Goal: Information Seeking & Learning: Learn about a topic

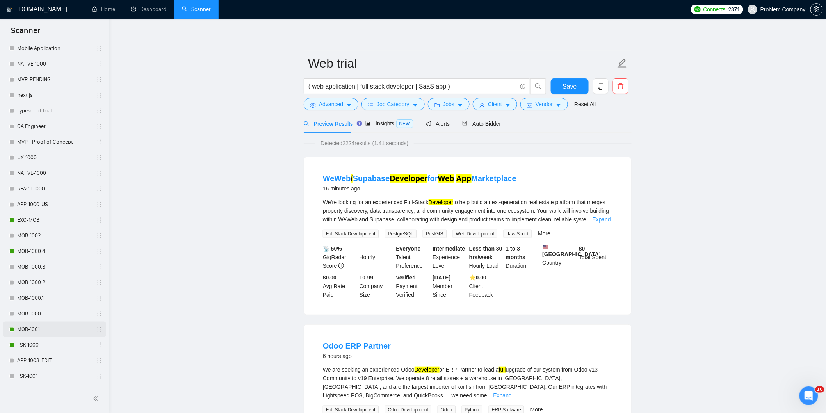
scroll to position [229, 0]
click at [42, 339] on link "FSK-1000" at bounding box center [54, 342] width 74 height 16
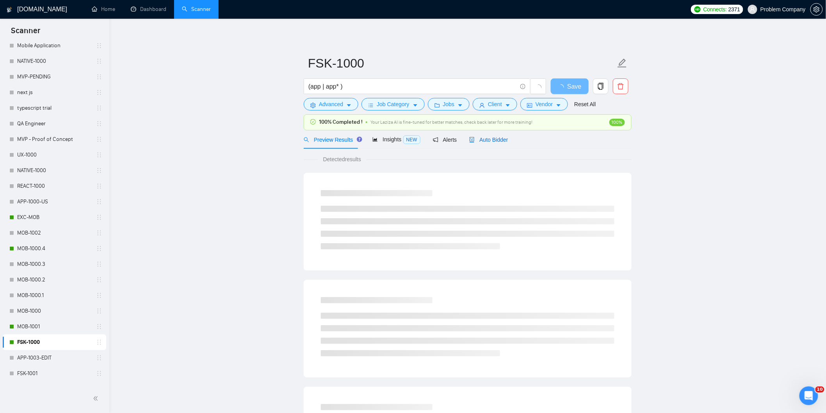
click at [476, 138] on span "Auto Bidder" at bounding box center [488, 140] width 39 height 6
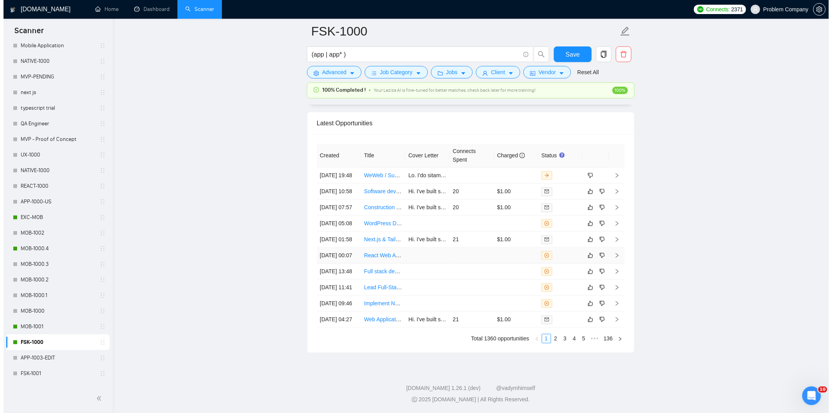
scroll to position [1964, 0]
click at [339, 293] on td "[DATE] 11:41" at bounding box center [335, 287] width 44 height 16
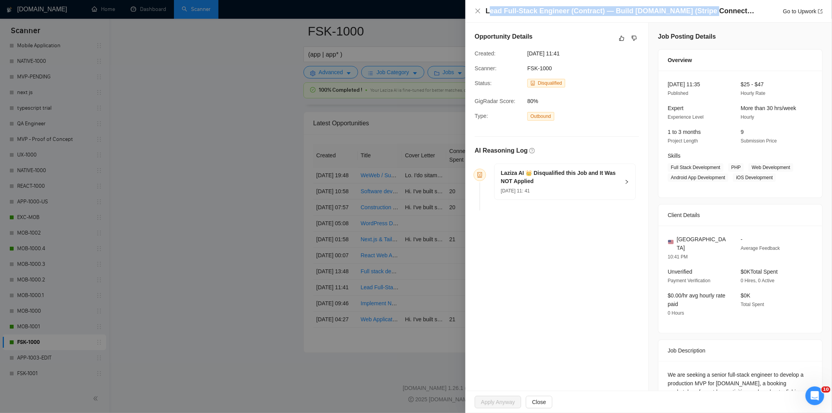
drag, startPoint x: 704, startPoint y: 12, endPoint x: 488, endPoint y: 8, distance: 215.4
click at [488, 8] on h4 "Lead Full‑Stack Engineer (Contract) — Build [DOMAIN_NAME] (Stripe Connect + App…" at bounding box center [620, 11] width 269 height 10
drag, startPoint x: 483, startPoint y: 12, endPoint x: 700, endPoint y: 11, distance: 217.4
click at [700, 11] on div "Lead Full‑Stack Engineer (Contract) — Build [DOMAIN_NAME] (Stripe Connect + App…" at bounding box center [649, 11] width 348 height 10
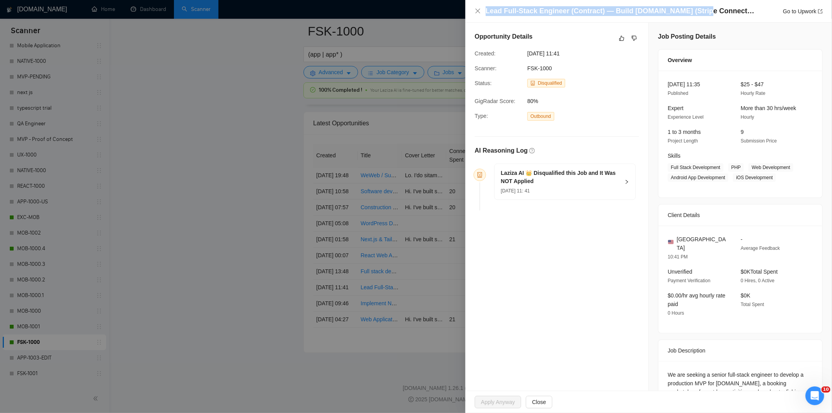
copy h4 "Lead Full‑Stack Engineer (Contract) — Build [DOMAIN_NAME]"
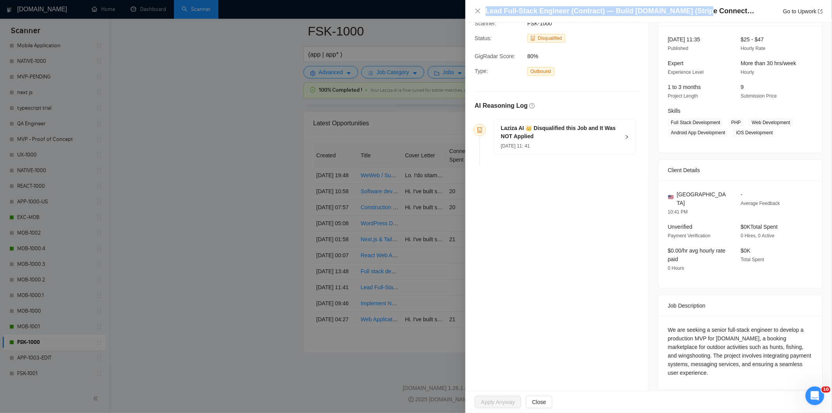
drag, startPoint x: 731, startPoint y: 365, endPoint x: 664, endPoint y: 321, distance: 80.3
click at [664, 321] on div "We are seeking a senior full-stack engineer to develop a production MVP for [DO…" at bounding box center [741, 352] width 164 height 73
copy div "We are seeking a senior full-stack engineer to develop a production MVP for [DO…"
click at [572, 151] on div "Laziza AI 👑 Disqualified this Job and It Was NOT Applied [DATE] 11: 41" at bounding box center [565, 137] width 141 height 36
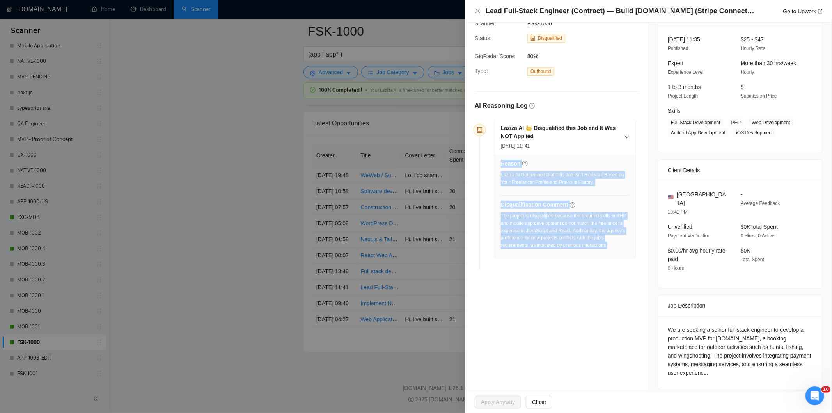
drag, startPoint x: 611, startPoint y: 246, endPoint x: 500, endPoint y: 216, distance: 114.8
click at [500, 216] on div "Reason Laziza AI Determined that This Job Isn’t Relevant Based on Your Freelanc…" at bounding box center [565, 207] width 141 height 104
click at [576, 227] on div "The project is disqualified because the required skills in PHP and mobile app d…" at bounding box center [565, 230] width 128 height 37
drag, startPoint x: 611, startPoint y: 250, endPoint x: 501, endPoint y: 215, distance: 115.0
click at [501, 215] on div "The project is disqualified because the required skills in PHP and mobile app d…" at bounding box center [565, 232] width 128 height 41
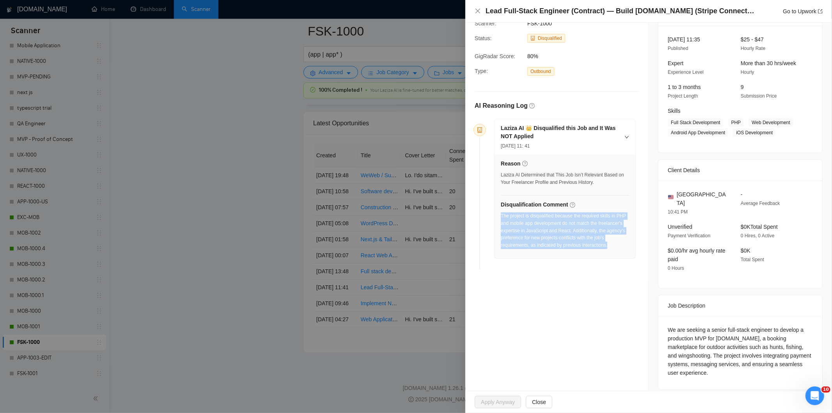
copy div "The project is disqualified because the required skills in PHP and mobile app d…"
click at [476, 11] on icon "close" at bounding box center [478, 11] width 6 height 6
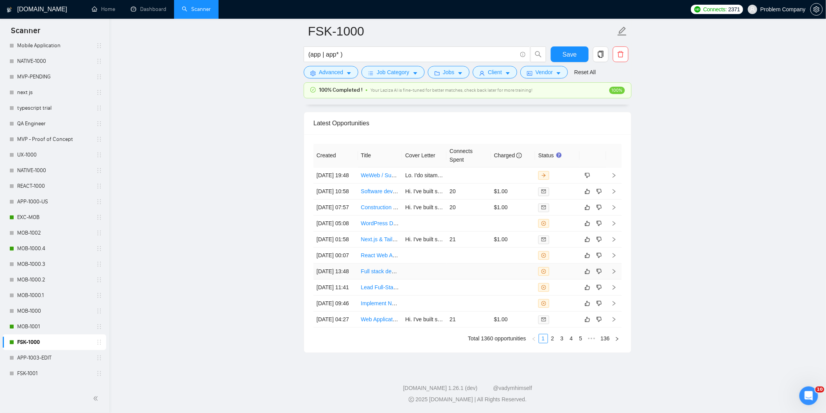
click at [341, 271] on td "[DATE] 13:48" at bounding box center [335, 271] width 44 height 16
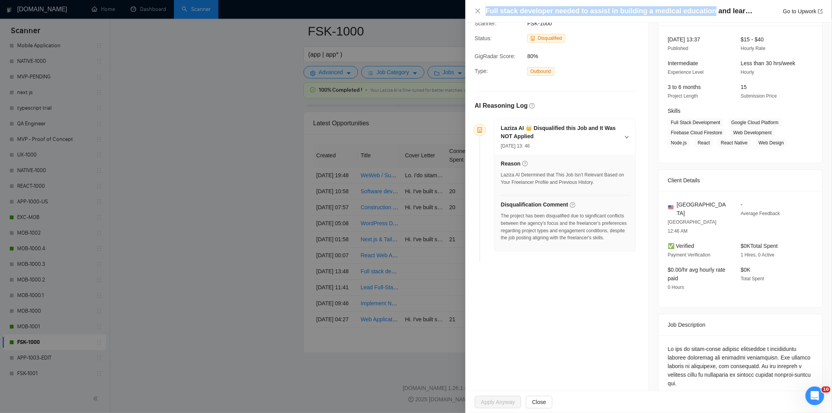
drag, startPoint x: 704, startPoint y: 10, endPoint x: 489, endPoint y: 2, distance: 215.5
click at [489, 2] on div "Full stack developer needed to assist in building a medical education and learn…" at bounding box center [649, 11] width 367 height 23
copy h4 "Full stack developer needed to assist in building a medical education"
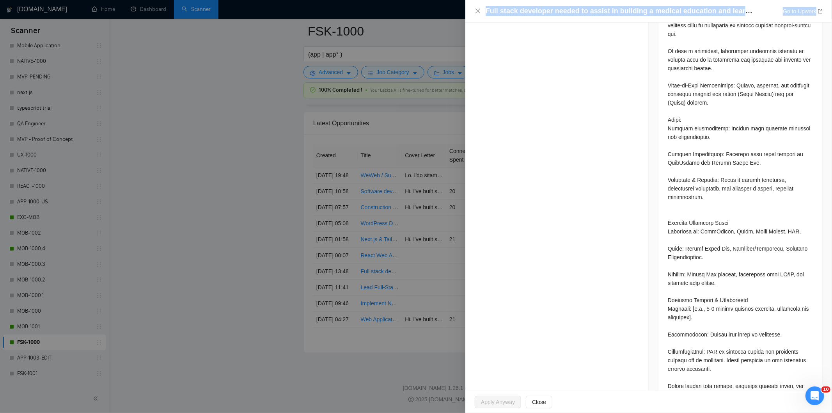
scroll to position [398, 0]
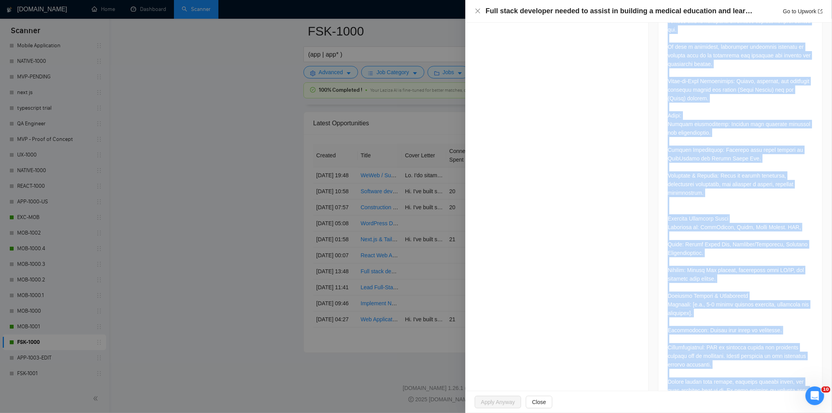
drag, startPoint x: 665, startPoint y: 196, endPoint x: 813, endPoint y: 368, distance: 226.4
click at [813, 368] on div at bounding box center [741, 199] width 164 height 434
copy div "We are an early-stage startup developing a specialized medical education and le…"
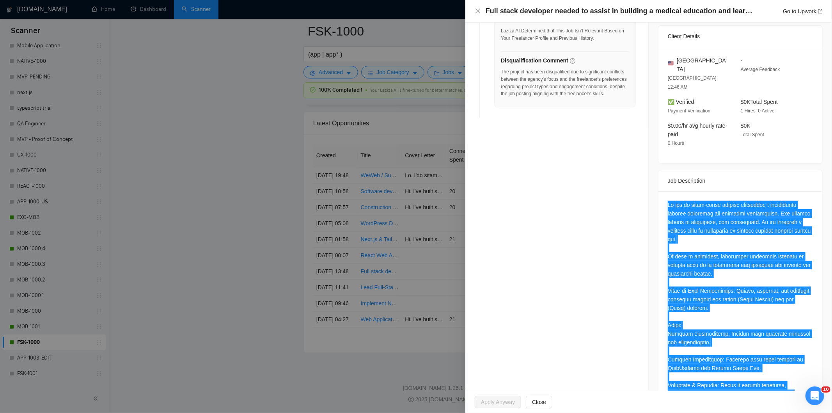
scroll to position [188, 0]
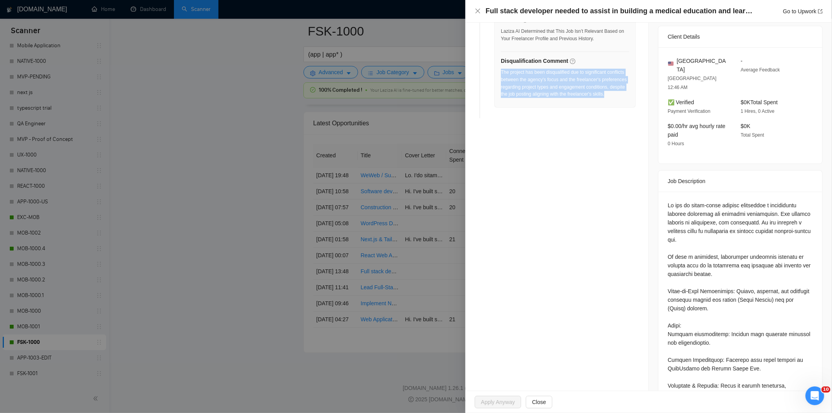
drag, startPoint x: 609, startPoint y: 100, endPoint x: 501, endPoint y: 74, distance: 111.2
click at [501, 74] on div "The project has been disqualified due to significant conflicts between the agen…" at bounding box center [565, 86] width 128 height 34
copy div "The project has been disqualified due to significant conflicts between the agen…"
click at [478, 12] on icon "close" at bounding box center [478, 11] width 5 height 5
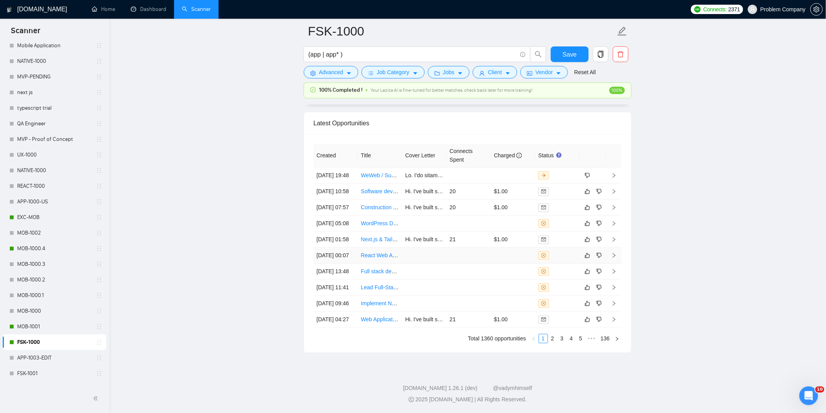
click at [341, 251] on td "[DATE] 00:07" at bounding box center [335, 255] width 44 height 16
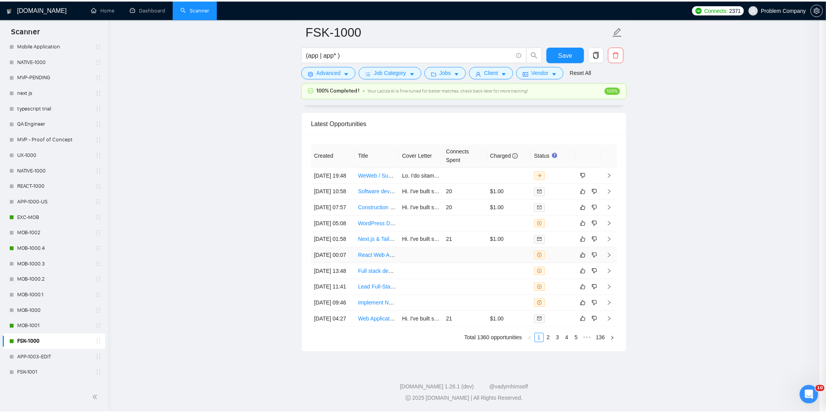
scroll to position [79, 0]
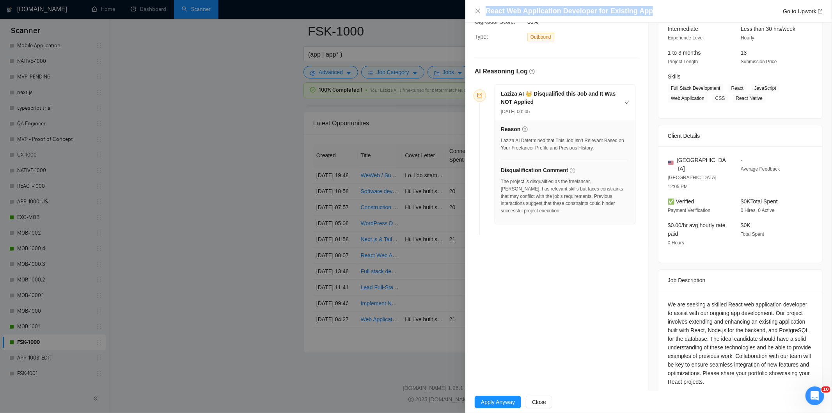
drag, startPoint x: 656, startPoint y: 6, endPoint x: 482, endPoint y: 12, distance: 174.1
click at [482, 12] on div "React Web Application Developer for Existing App Go to Upwork" at bounding box center [649, 11] width 348 height 10
copy h4 "React Web Application Developer for Existing App"
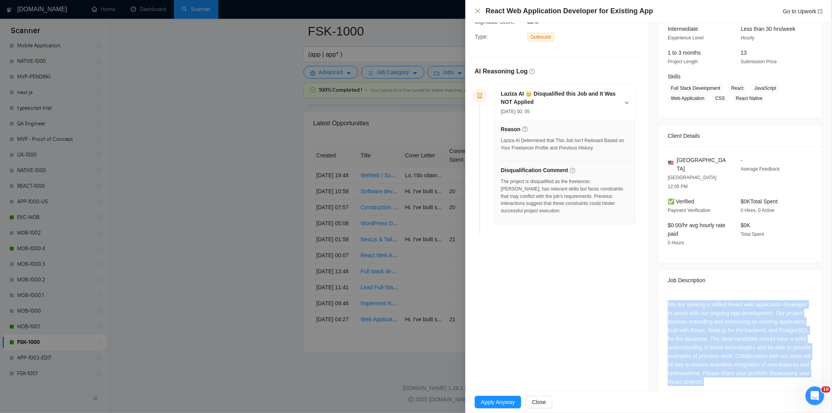
drag, startPoint x: 750, startPoint y: 369, endPoint x: 667, endPoint y: 289, distance: 114.8
click at [667, 291] on div "We are seeking a skilled React web application developer to assist with our ong…" at bounding box center [741, 345] width 164 height 108
copy div "We are seeking a skilled React web application developer to assist with our ong…"
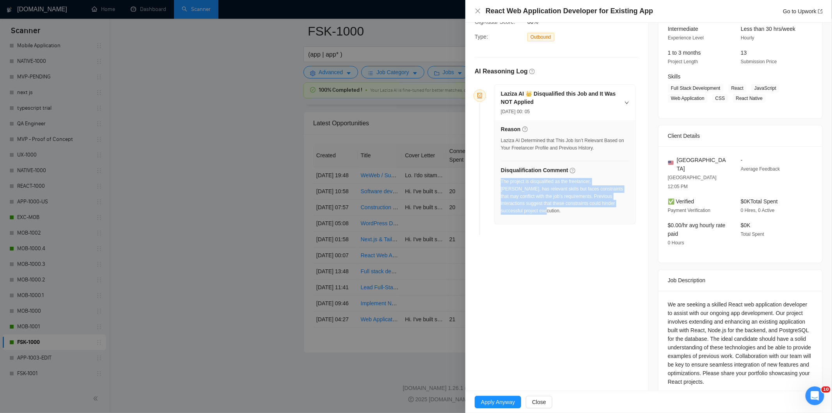
drag, startPoint x: 618, startPoint y: 208, endPoint x: 501, endPoint y: 182, distance: 119.3
click at [501, 182] on div "The project is disqualified as the freelancer, [PERSON_NAME], has relevant skil…" at bounding box center [565, 198] width 128 height 41
copy div "The project is disqualified as the freelancer, [PERSON_NAME], has relevant skil…"
click at [476, 10] on icon "close" at bounding box center [478, 11] width 6 height 6
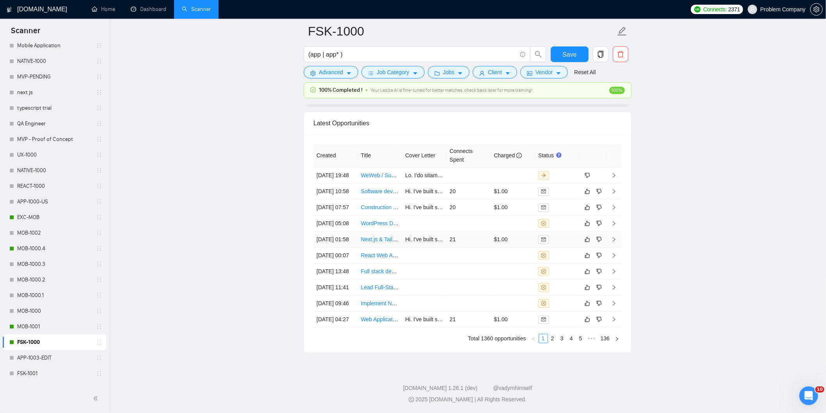
click at [336, 231] on td "[DATE] 01:58" at bounding box center [335, 239] width 44 height 16
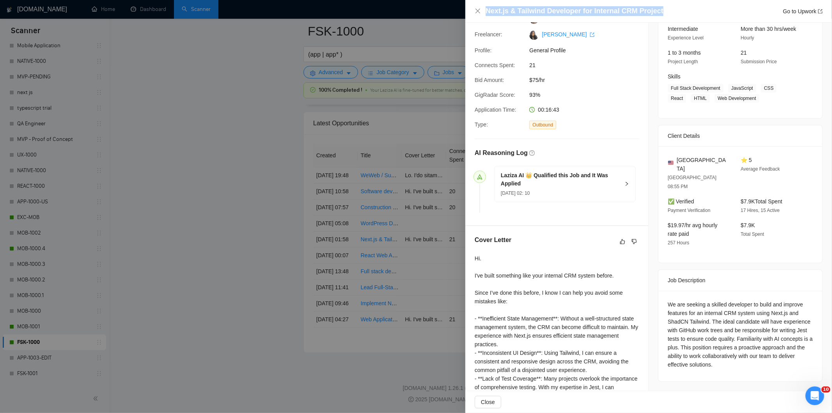
drag, startPoint x: 658, startPoint y: 14, endPoint x: 485, endPoint y: 5, distance: 172.7
click at [485, 5] on div "Next.js & Tailwind Developer for Internal CRM Project Go to Upwork" at bounding box center [649, 11] width 367 height 23
copy h4 "Next.js & Tailwind Developer for Internal CRM Project"
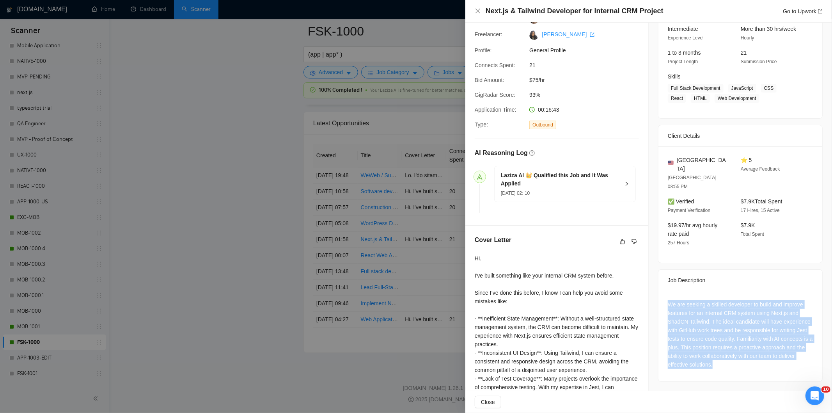
drag, startPoint x: 663, startPoint y: 286, endPoint x: 741, endPoint y: 345, distance: 98.4
click at [741, 345] on div "We are seeking a skilled developer to build and improve features for an interna…" at bounding box center [741, 336] width 164 height 91
click at [476, 10] on icon "close" at bounding box center [478, 11] width 6 height 6
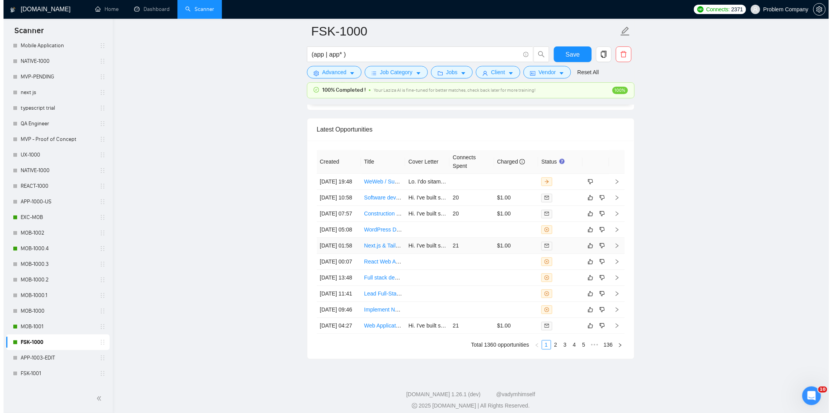
scroll to position [1894, 0]
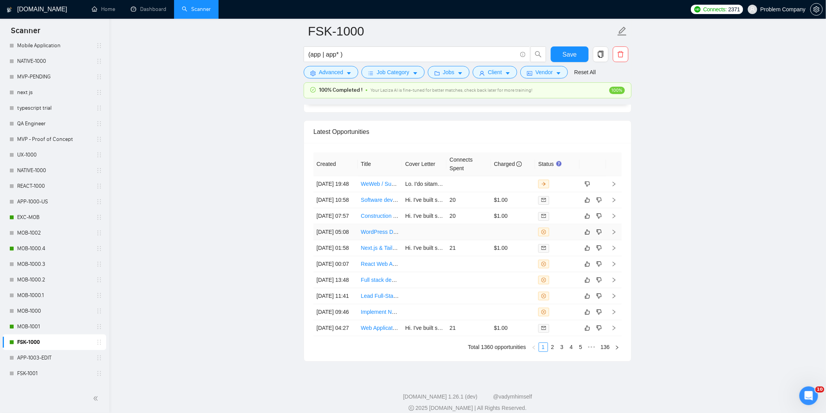
click at [341, 240] on td "[DATE] 05:08" at bounding box center [335, 232] width 44 height 16
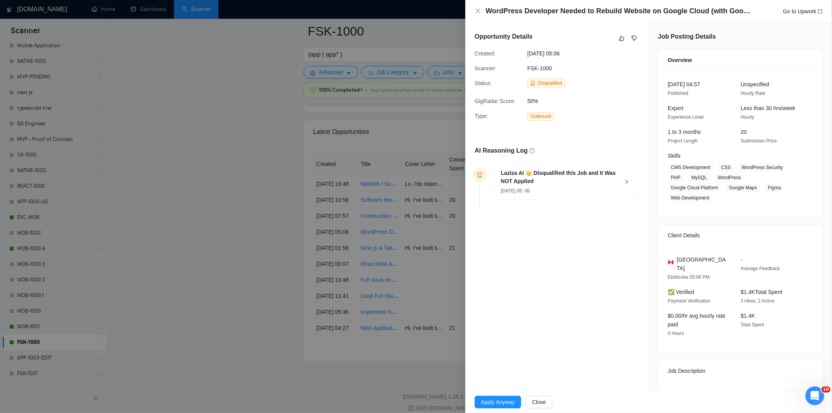
click at [636, 36] on div "Opportunity Details Created: [DATE] 05:06 Scanner: FSK-1000 Status: Disqualifie…" at bounding box center [557, 123] width 183 height 200
click at [633, 37] on icon "dislike" at bounding box center [634, 38] width 5 height 6
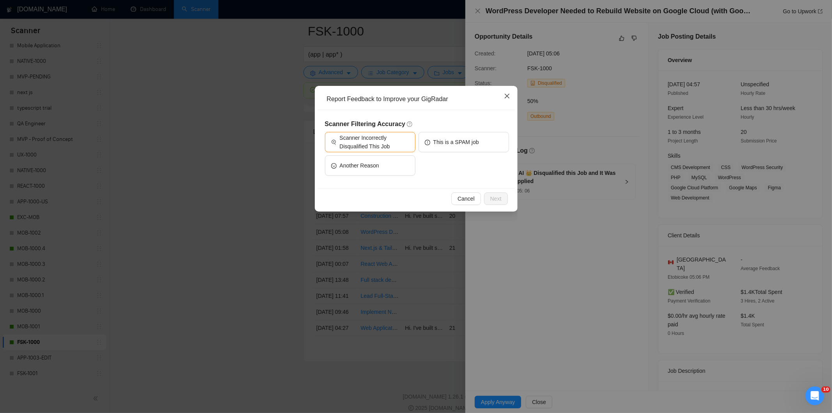
click at [509, 93] on icon "close" at bounding box center [507, 96] width 6 height 6
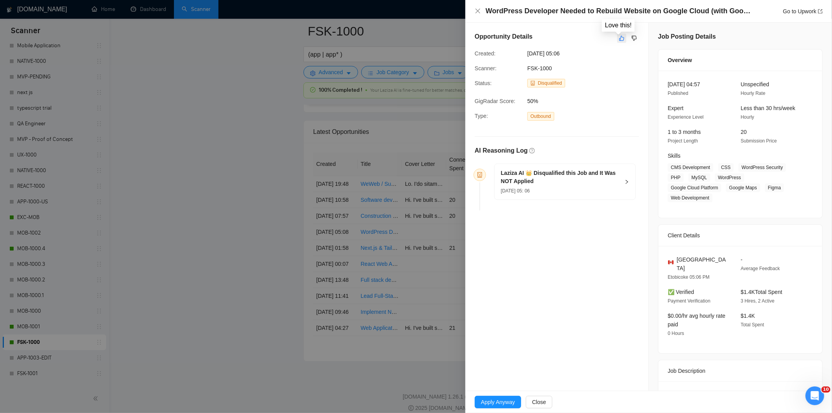
click at [619, 37] on icon "like" at bounding box center [621, 38] width 5 height 6
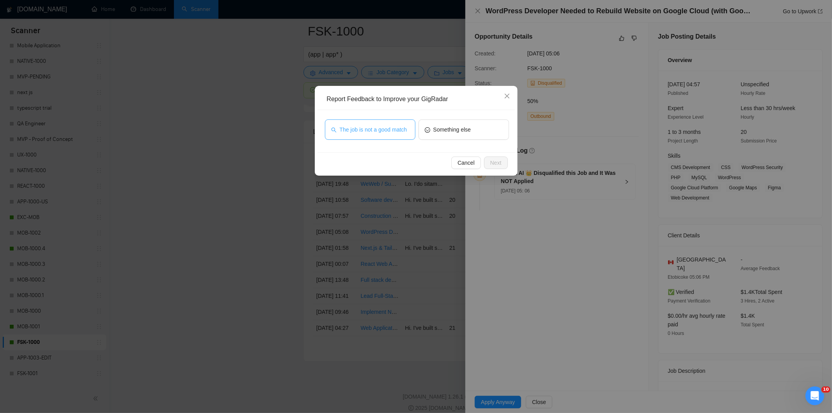
click at [398, 136] on button "The job is not a good match" at bounding box center [370, 129] width 91 height 20
click at [502, 164] on button "Next" at bounding box center [496, 162] width 24 height 12
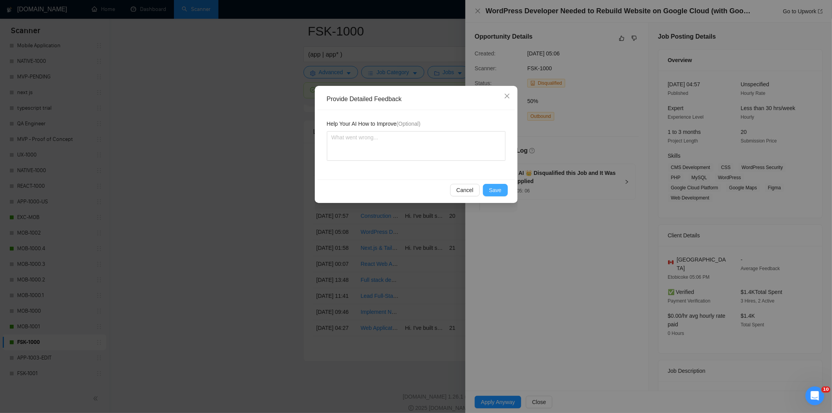
click at [494, 185] on button "Save" at bounding box center [495, 190] width 25 height 12
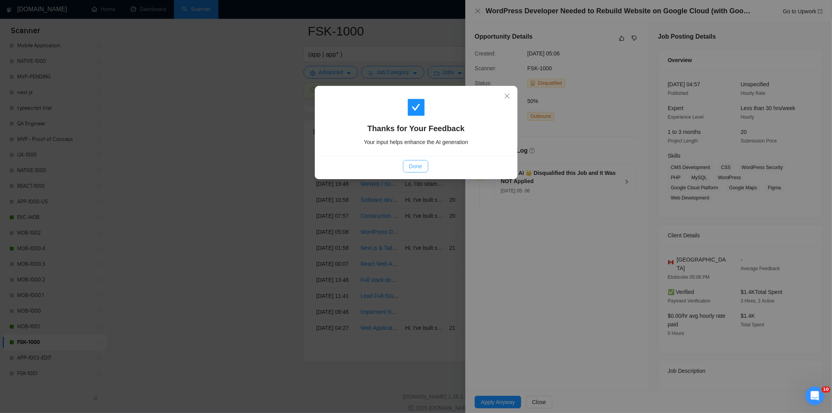
click at [422, 168] on span "Done" at bounding box center [415, 166] width 13 height 9
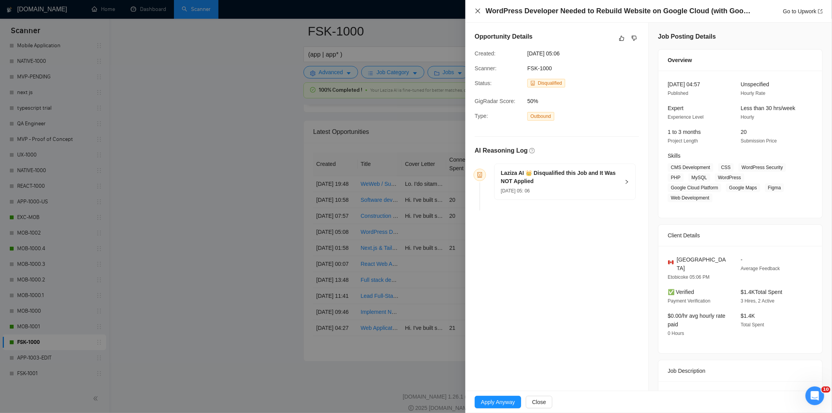
click at [478, 11] on icon "close" at bounding box center [478, 11] width 5 height 5
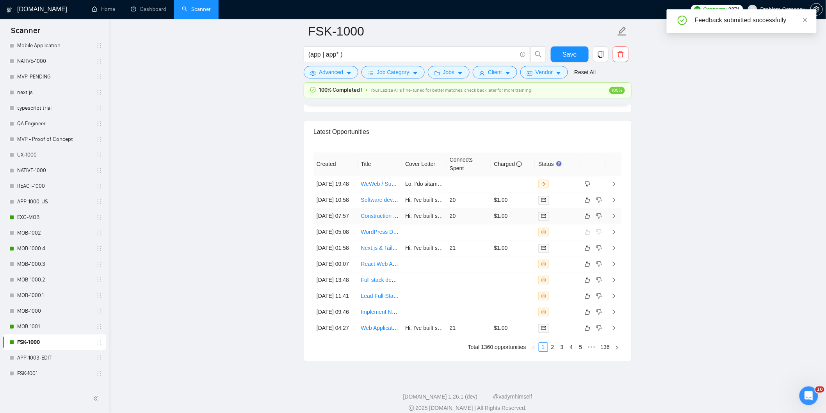
click at [344, 224] on td "[DATE] 07:57" at bounding box center [335, 216] width 44 height 16
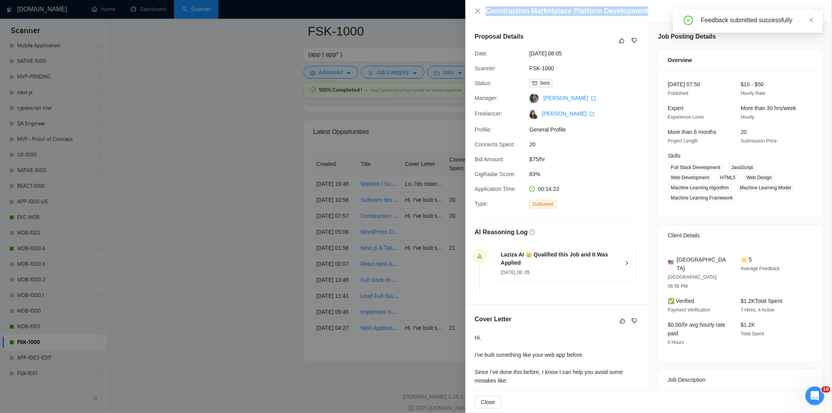
drag, startPoint x: 645, startPoint y: 10, endPoint x: 472, endPoint y: 8, distance: 173.3
click at [472, 8] on div "Construction Marketplace Platform Development Go to Upwork" at bounding box center [649, 11] width 367 height 23
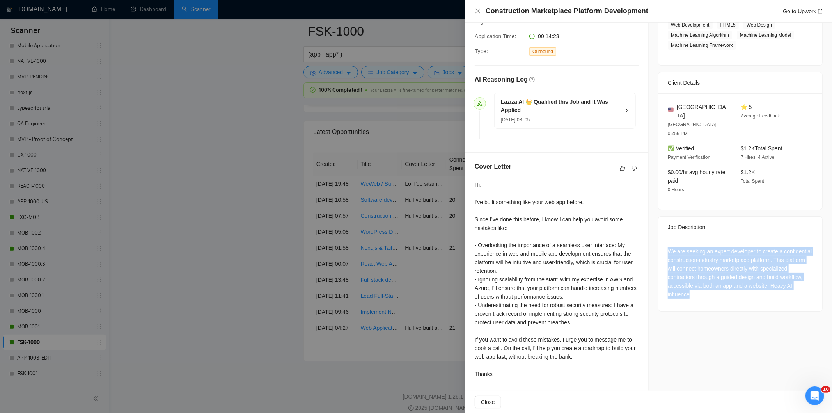
drag, startPoint x: 662, startPoint y: 229, endPoint x: 727, endPoint y: 283, distance: 84.2
click at [727, 283] on div "We are seeking an expert developer to create a confidential construction-indust…" at bounding box center [741, 274] width 164 height 73
click at [476, 12] on icon "close" at bounding box center [478, 11] width 6 height 6
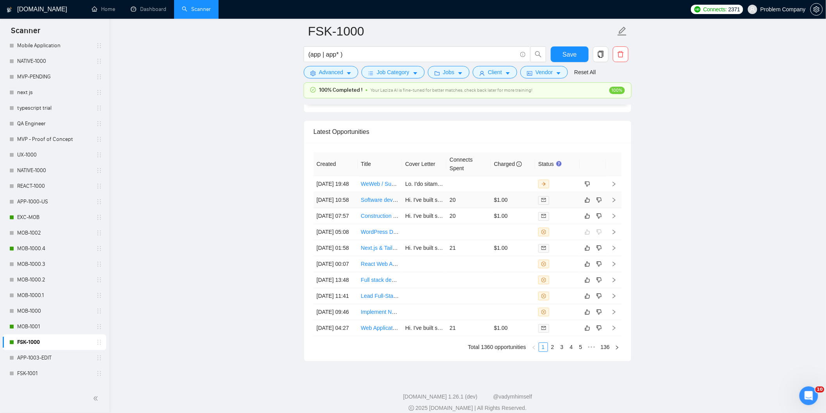
click at [345, 208] on td "[DATE] 10:58" at bounding box center [335, 200] width 44 height 16
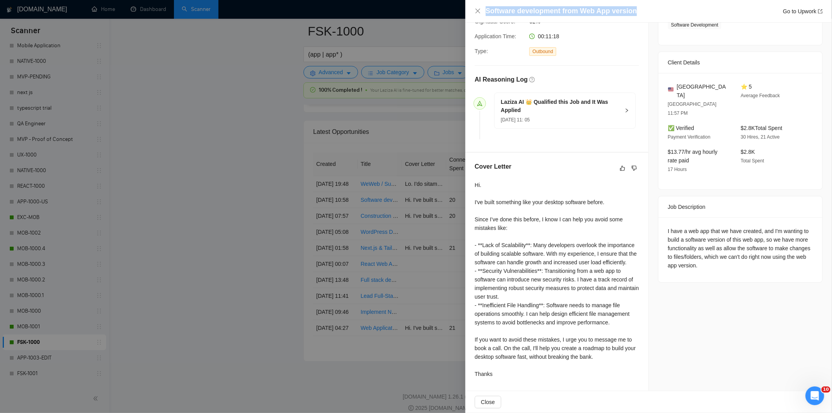
drag, startPoint x: 639, startPoint y: 12, endPoint x: 497, endPoint y: 5, distance: 142.2
click at [497, 5] on div "Software development from Web App version Go to Upwork" at bounding box center [649, 11] width 367 height 23
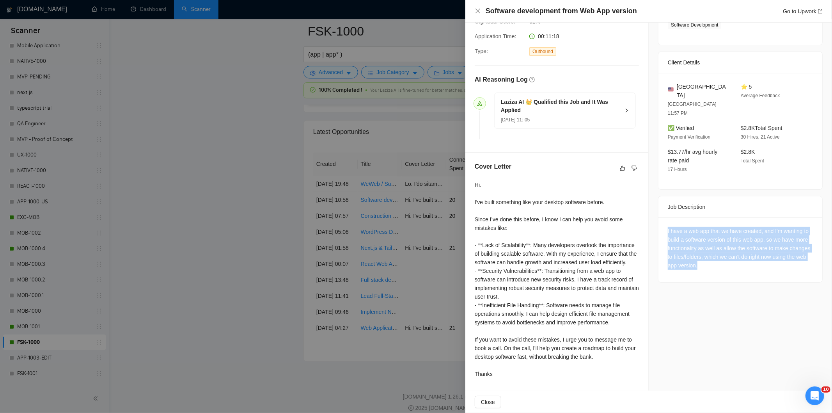
drag, startPoint x: 664, startPoint y: 211, endPoint x: 735, endPoint y: 248, distance: 79.4
click at [735, 248] on div "I have a web app that we have created, and I'm wanting to build a software vers…" at bounding box center [741, 249] width 164 height 65
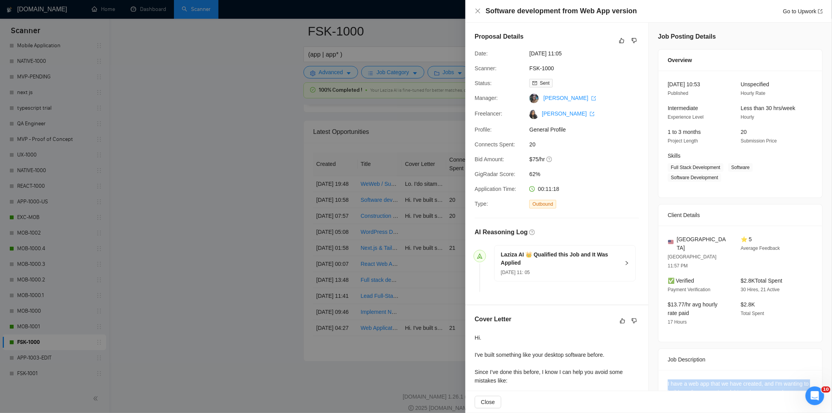
drag, startPoint x: 590, startPoint y: 56, endPoint x: 521, endPoint y: 58, distance: 68.3
click at [521, 58] on div "Proposal Details Date: [DATE] 11:05 Scanner: FSK-1000 Status: Sent Manager: Rat…" at bounding box center [557, 164] width 183 height 282
click at [522, 58] on div "Proposal Details Date: [DATE] 11:05 Scanner: FSK-1000 Status: Sent Manager: Rat…" at bounding box center [557, 164] width 183 height 282
click at [570, 59] on div "Proposal Details Date: [DATE] 11:05 Scanner: FSK-1000 Status: Sent Manager: Rat…" at bounding box center [557, 164] width 183 height 282
drag, startPoint x: 586, startPoint y: 56, endPoint x: 528, endPoint y: 52, distance: 58.2
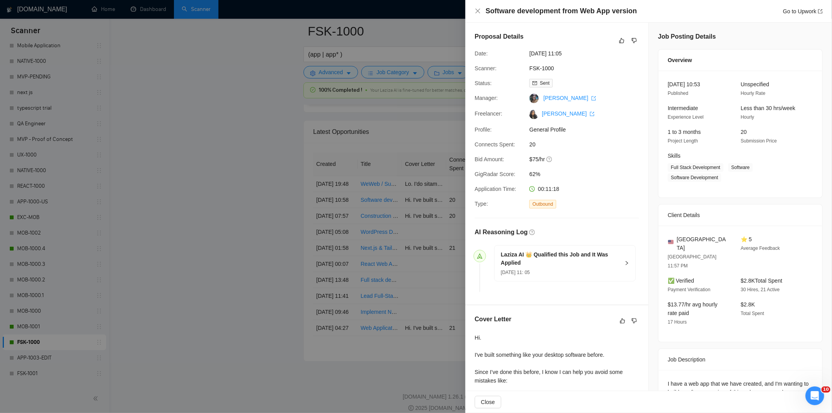
click at [528, 52] on div "[DATE] 11:05" at bounding box center [567, 53] width 82 height 9
click at [478, 9] on icon "close" at bounding box center [478, 11] width 6 height 6
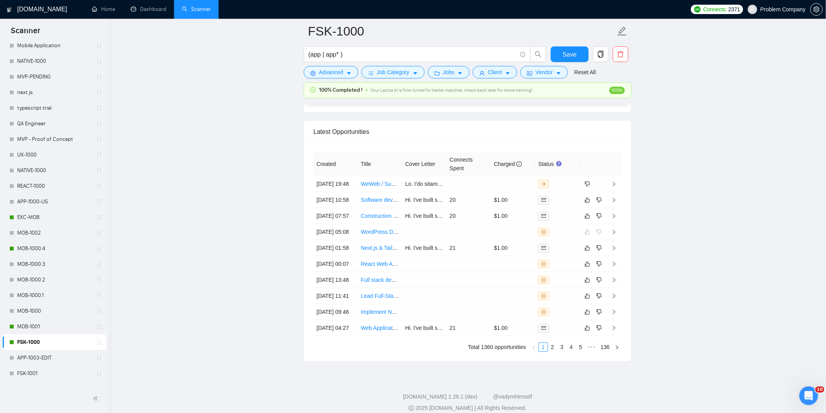
scroll to position [335, 0]
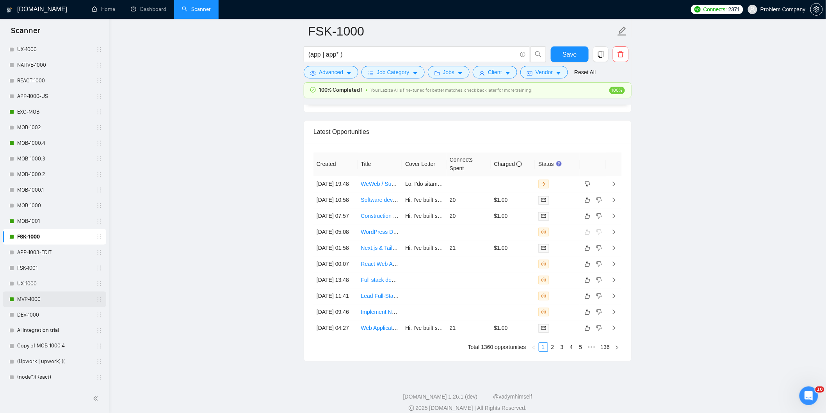
click at [49, 295] on link "MVP-1000" at bounding box center [54, 299] width 74 height 16
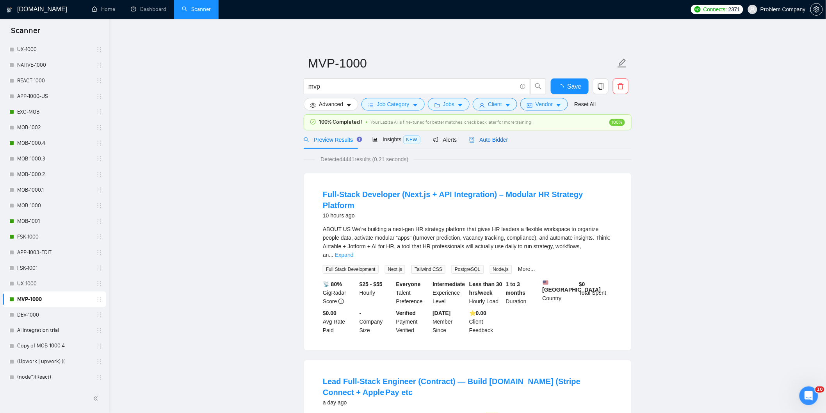
click at [483, 142] on span "Auto Bidder" at bounding box center [488, 140] width 39 height 6
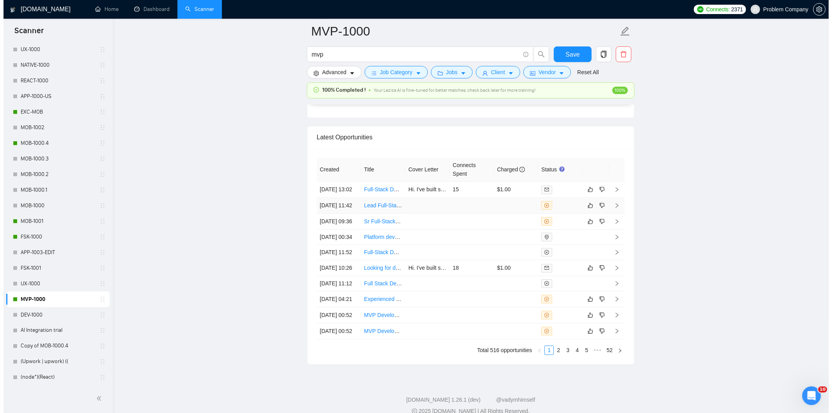
scroll to position [1860, 0]
click at [347, 197] on td "[DATE] 13:02" at bounding box center [335, 189] width 44 height 16
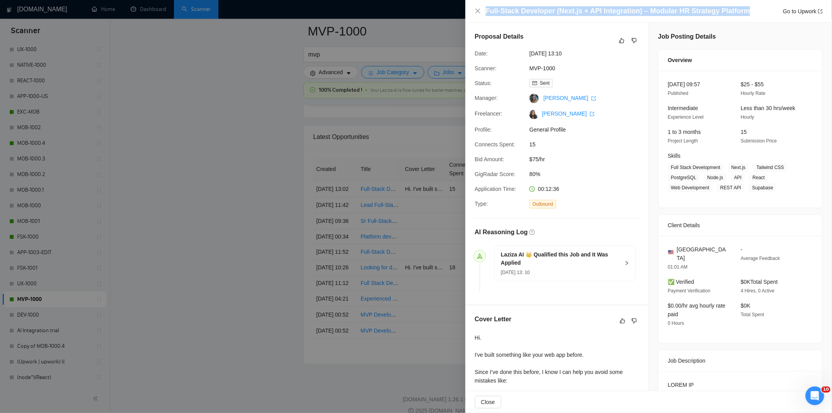
drag, startPoint x: 742, startPoint y: 10, endPoint x: 478, endPoint y: 15, distance: 264.2
click at [478, 15] on div "Full-Stack Developer (Next.js + API Integration) – Modular HR Strategy Platform…" at bounding box center [649, 11] width 348 height 10
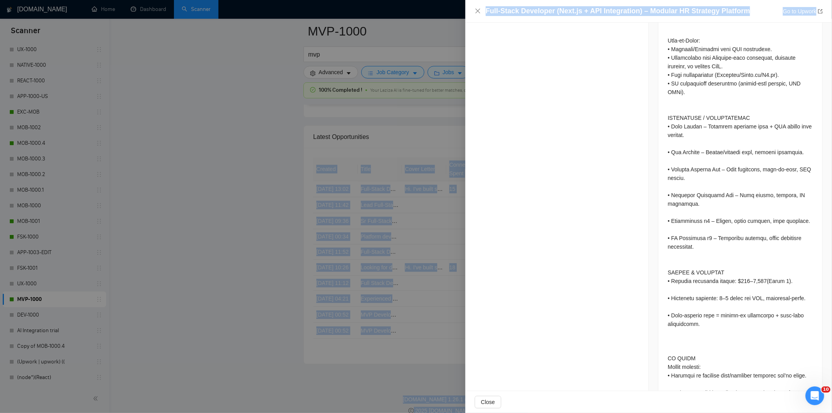
scroll to position [1067, 0]
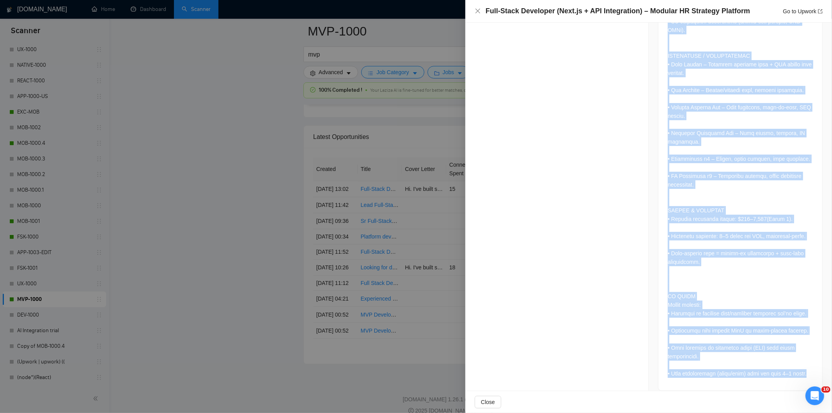
drag, startPoint x: 664, startPoint y: 142, endPoint x: 807, endPoint y: 372, distance: 271.1
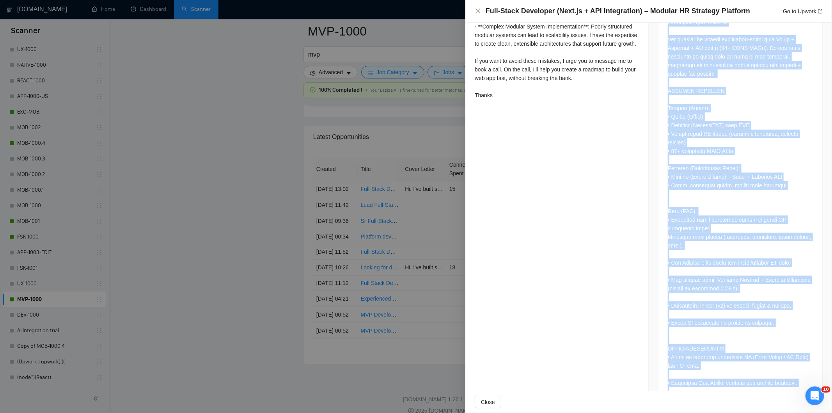
scroll to position [431, 0]
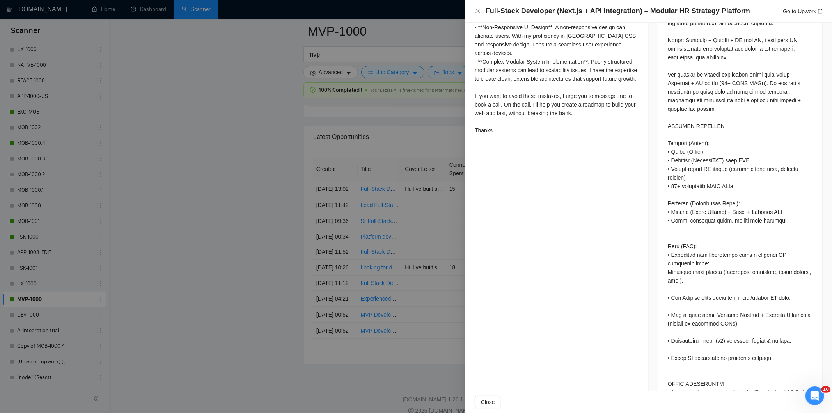
scroll to position [396, 0]
drag, startPoint x: 665, startPoint y: 64, endPoint x: 759, endPoint y: 74, distance: 94.2
drag, startPoint x: 770, startPoint y: 73, endPoint x: 786, endPoint y: 98, distance: 29.2
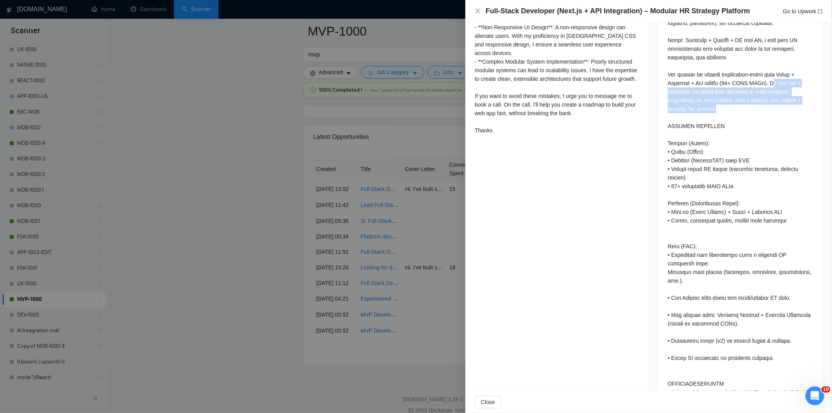
click at [477, 10] on icon "close" at bounding box center [478, 11] width 5 height 5
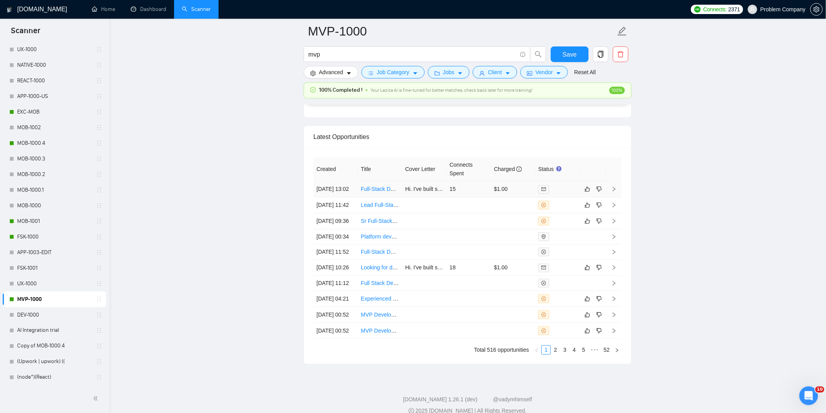
click at [345, 197] on td "[DATE] 13:02" at bounding box center [335, 189] width 44 height 16
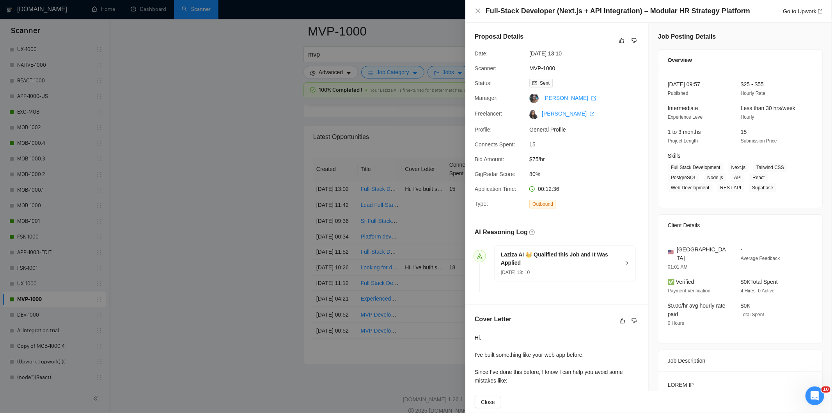
drag, startPoint x: 583, startPoint y: 53, endPoint x: 527, endPoint y: 52, distance: 56.6
click at [527, 52] on div "[DATE] 13:10" at bounding box center [567, 53] width 82 height 9
click at [479, 14] on icon "close" at bounding box center [478, 11] width 6 height 6
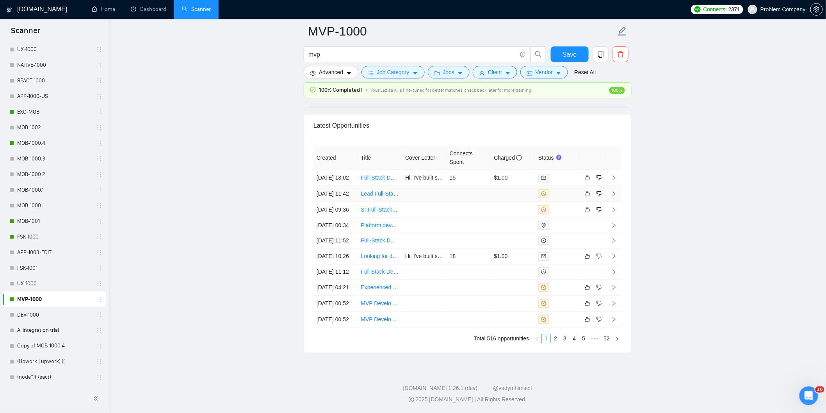
scroll to position [1958, 0]
click at [556, 341] on link "2" at bounding box center [555, 338] width 9 height 9
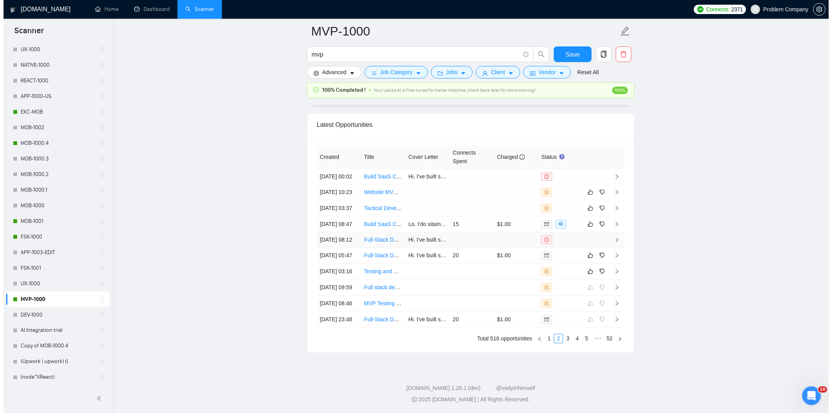
scroll to position [1873, 0]
click at [339, 216] on td "[DATE] 03:37" at bounding box center [335, 208] width 44 height 16
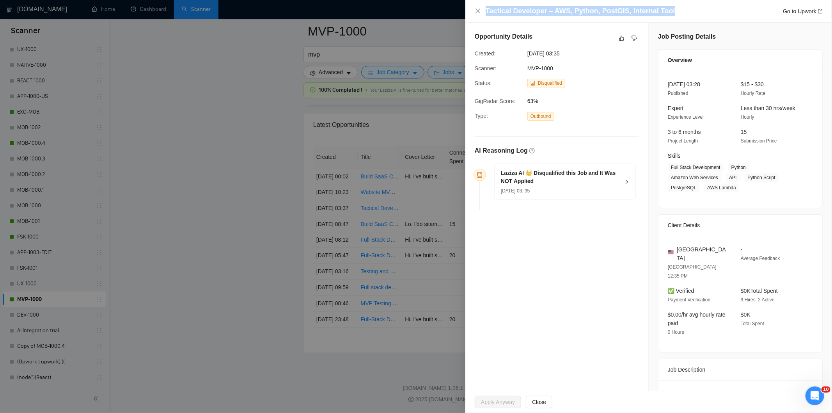
drag, startPoint x: 681, startPoint y: 9, endPoint x: 483, endPoint y: 2, distance: 198.0
click at [483, 2] on div "Tactical Developer – AWS, Python, PostGIS, Internal Tool Go to Upwork" at bounding box center [649, 11] width 367 height 23
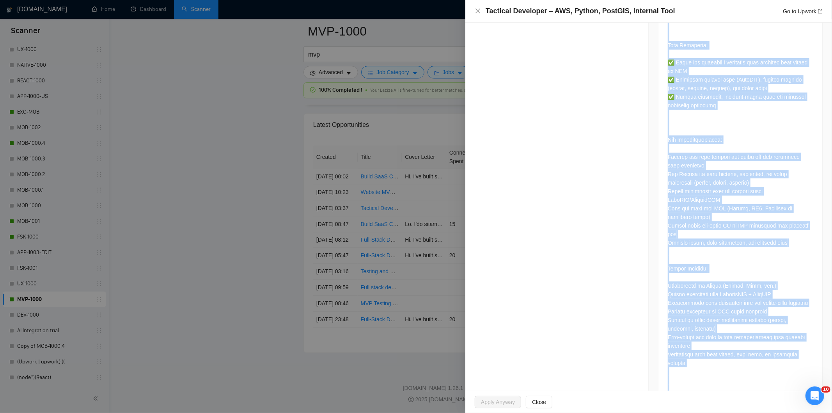
scroll to position [630, 0]
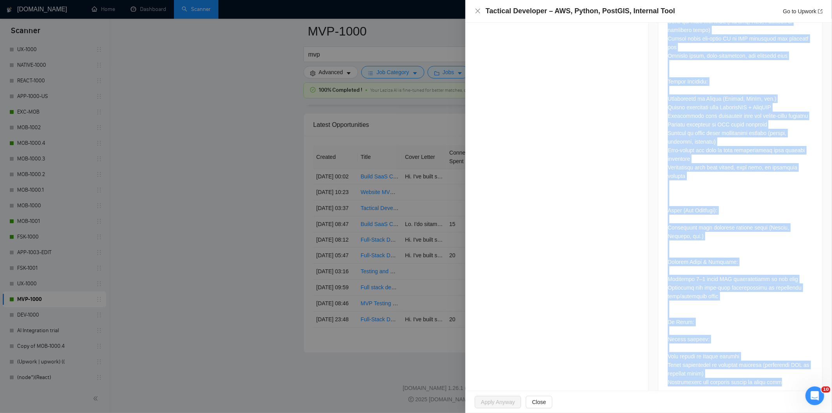
drag, startPoint x: 667, startPoint y: 179, endPoint x: 774, endPoint y: 374, distance: 222.3
click at [774, 374] on div at bounding box center [741, 74] width 164 height 649
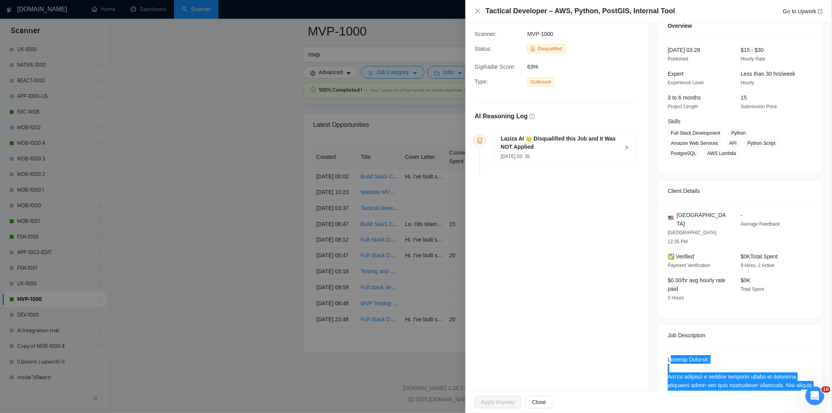
scroll to position [34, 0]
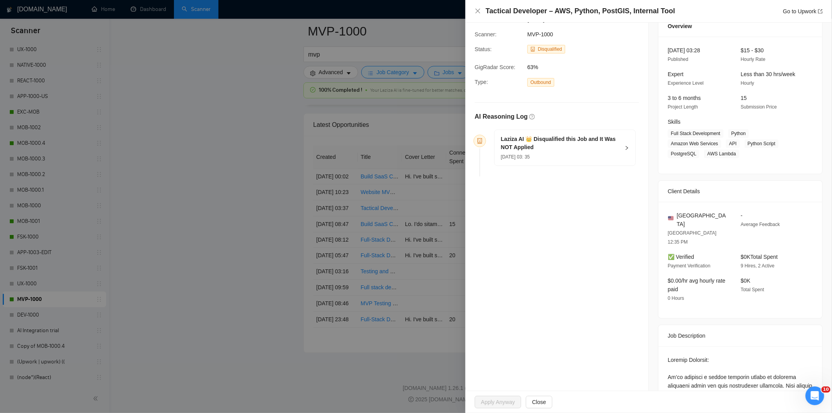
click at [566, 159] on div "[DATE] 03: 35" at bounding box center [560, 156] width 119 height 9
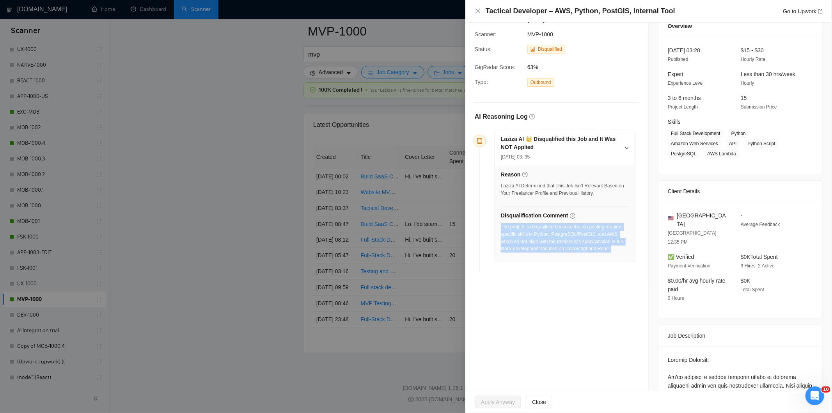
drag, startPoint x: 617, startPoint y: 255, endPoint x: 501, endPoint y: 229, distance: 118.3
click at [501, 229] on div "The project is disqualified because the job posting requires specific skills in…" at bounding box center [565, 240] width 128 height 34
click at [478, 12] on icon "close" at bounding box center [478, 11] width 5 height 5
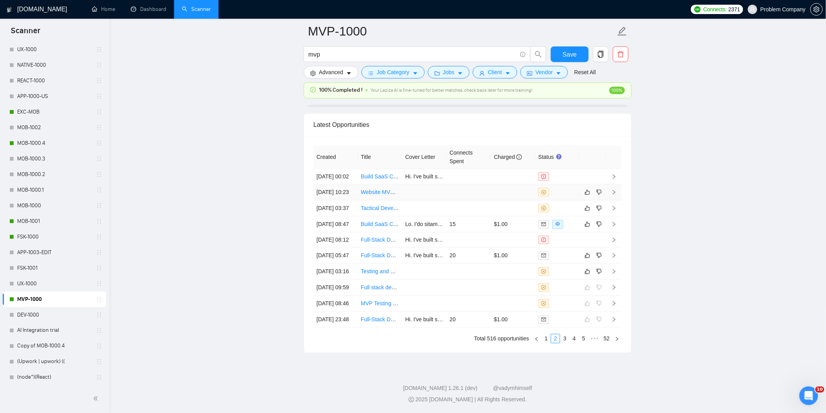
click at [353, 200] on td "[DATE] 10:23" at bounding box center [335, 192] width 44 height 16
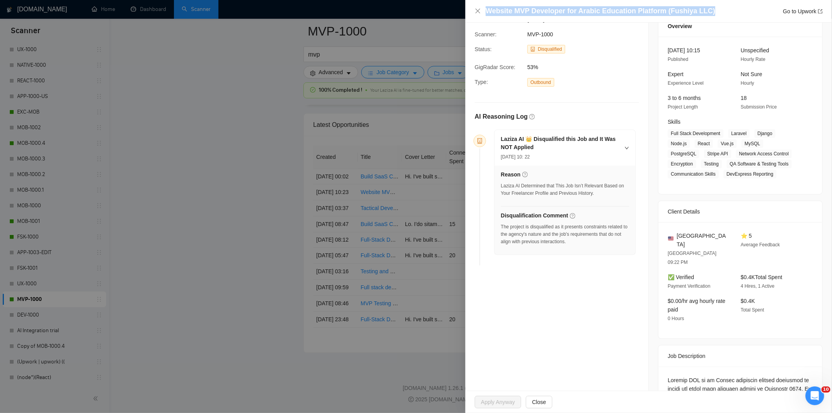
drag, startPoint x: 715, startPoint y: 5, endPoint x: 708, endPoint y: 11, distance: 8.8
click at [708, 11] on div "Website MVP Developer for Arabic Education Platform (Fushiya LLC) Go to Upwork" at bounding box center [649, 11] width 367 height 23
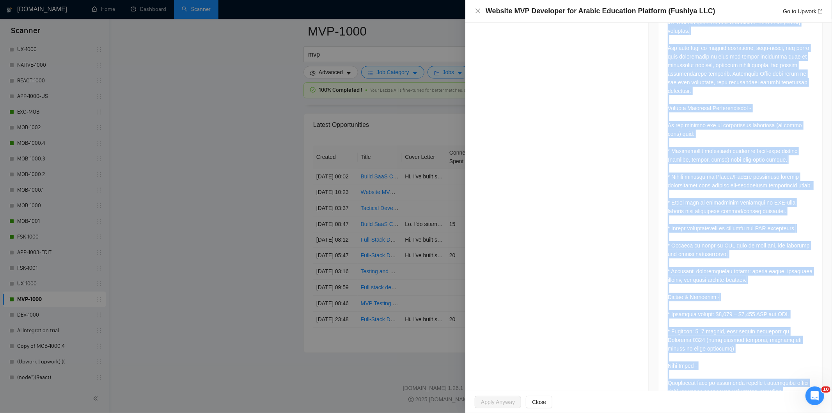
scroll to position [753, 0]
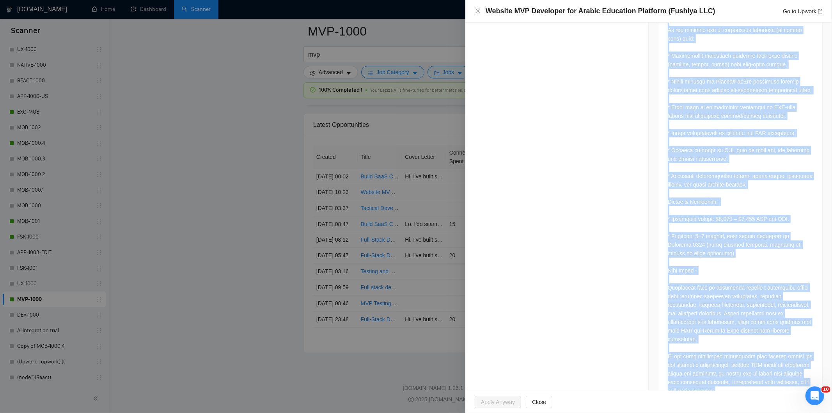
drag, startPoint x: 665, startPoint y: 161, endPoint x: 791, endPoint y: 375, distance: 248.5
click at [791, 375] on div at bounding box center [741, 27] width 164 height 760
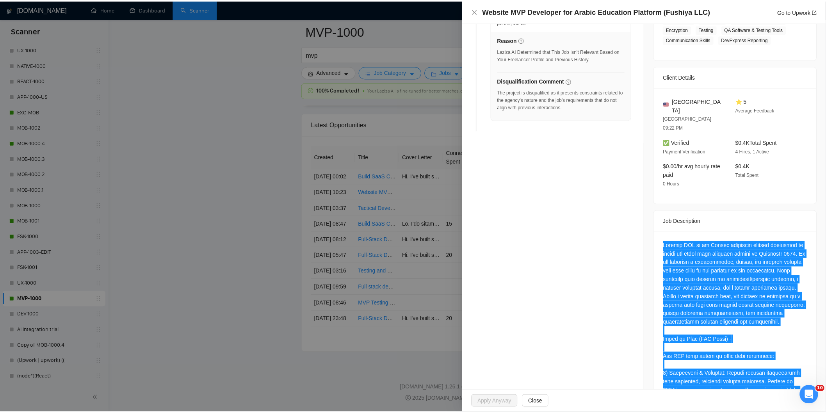
scroll to position [151, 0]
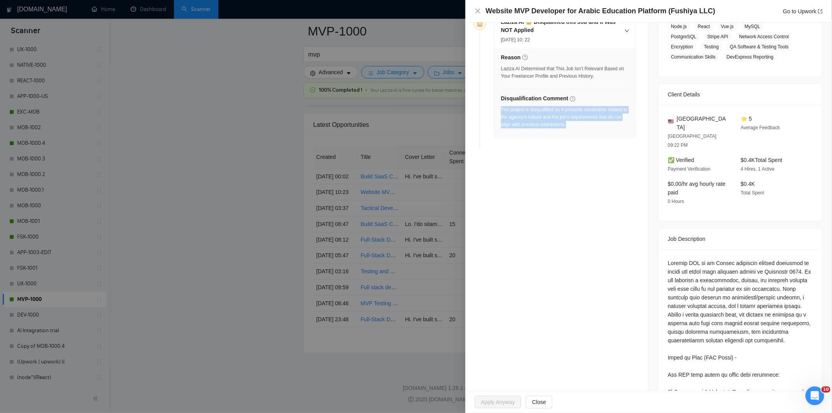
drag, startPoint x: 578, startPoint y: 125, endPoint x: 502, endPoint y: 110, distance: 78.1
click at [502, 110] on div "The project is disqualified as it presents constraints related to the agency's …" at bounding box center [565, 117] width 128 height 22
click at [481, 13] on icon "close" at bounding box center [478, 11] width 6 height 6
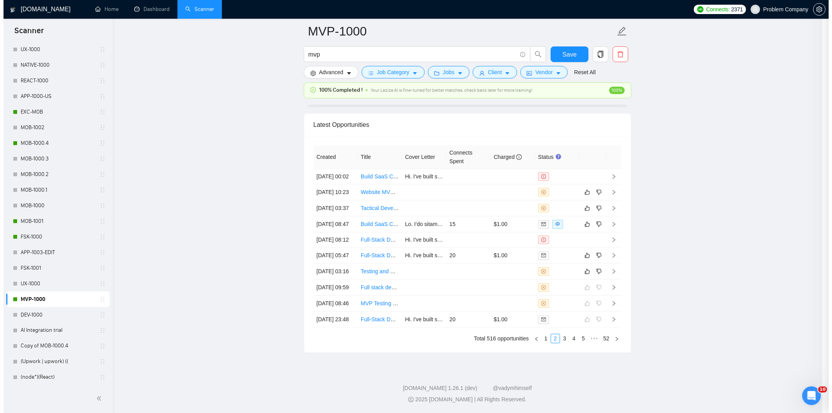
scroll to position [1958, 0]
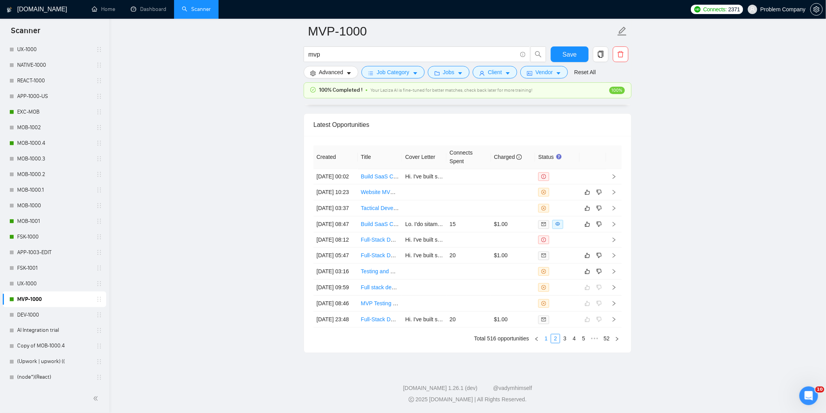
click at [544, 339] on link "1" at bounding box center [546, 338] width 9 height 9
click at [342, 316] on td "[DATE] 00:52" at bounding box center [335, 319] width 44 height 16
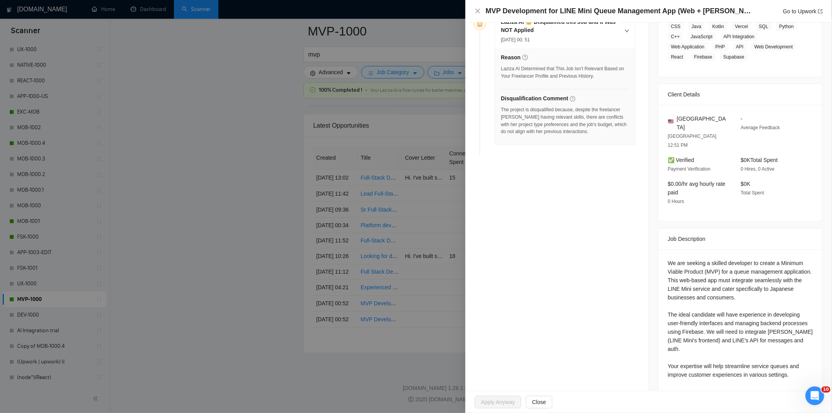
scroll to position [135, 0]
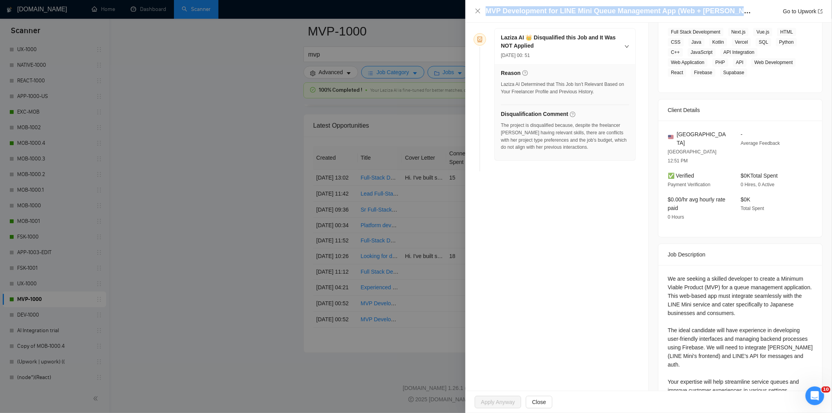
drag, startPoint x: 760, startPoint y: 8, endPoint x: 485, endPoint y: 6, distance: 275.5
click at [485, 6] on div "MVP Development for LINE Mini Queue Management App (Web + [PERSON_NAME] Integra…" at bounding box center [649, 11] width 348 height 10
drag, startPoint x: 483, startPoint y: 9, endPoint x: 752, endPoint y: 16, distance: 269.3
click at [752, 16] on div "MVP Development for LINE Mini Queue Management App (Web + [PERSON_NAME] Integra…" at bounding box center [649, 11] width 367 height 23
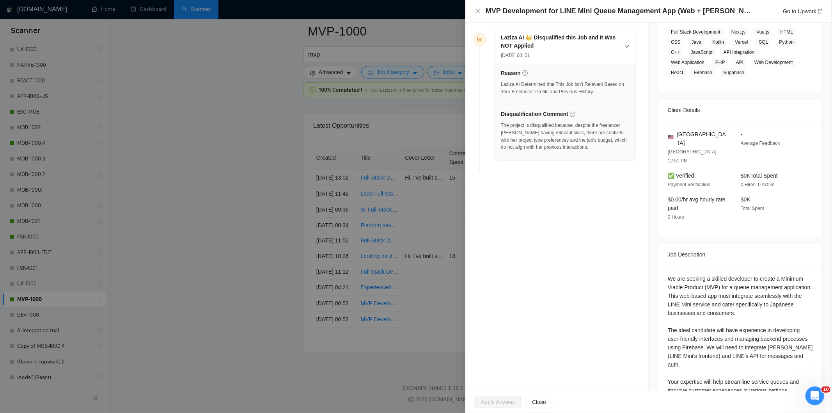
click at [755, 10] on div "MVP Development for LINE Mini Queue Management App (Web + [PERSON_NAME] Integra…" at bounding box center [654, 11] width 337 height 10
drag, startPoint x: 755, startPoint y: 10, endPoint x: 494, endPoint y: 12, distance: 261.1
click at [494, 12] on div "MVP Development for LINE Mini Queue Management App (Web + [PERSON_NAME] Integra…" at bounding box center [654, 11] width 337 height 10
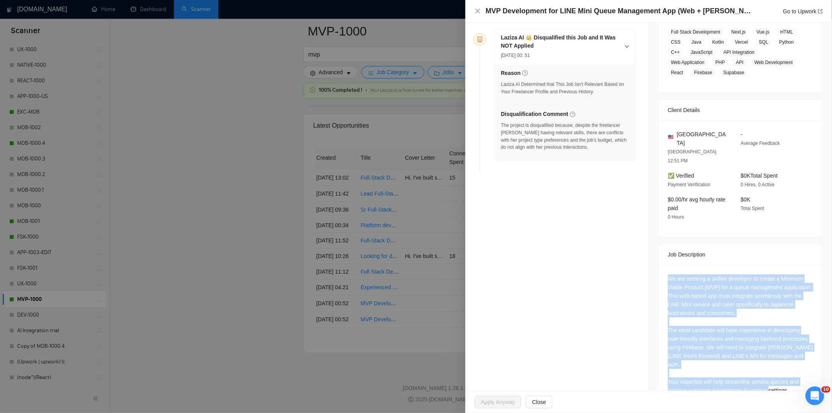
drag, startPoint x: 793, startPoint y: 371, endPoint x: 664, endPoint y: 261, distance: 169.5
click at [664, 265] on div "We are seeking a skilled developer to create a Minimum Viable Product (MVP) for…" at bounding box center [741, 336] width 164 height 142
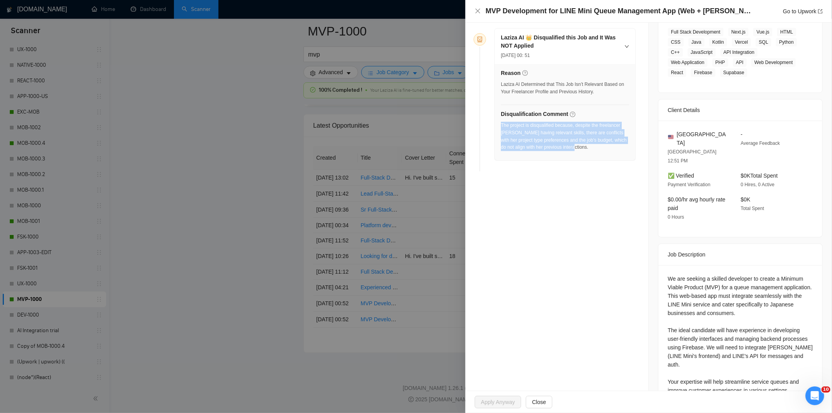
drag, startPoint x: 574, startPoint y: 151, endPoint x: 501, endPoint y: 127, distance: 77.1
click at [501, 127] on div "The project is disqualified because, despite the freelancer [PERSON_NAME] havin…" at bounding box center [565, 136] width 128 height 29
click at [478, 12] on icon "close" at bounding box center [478, 11] width 5 height 5
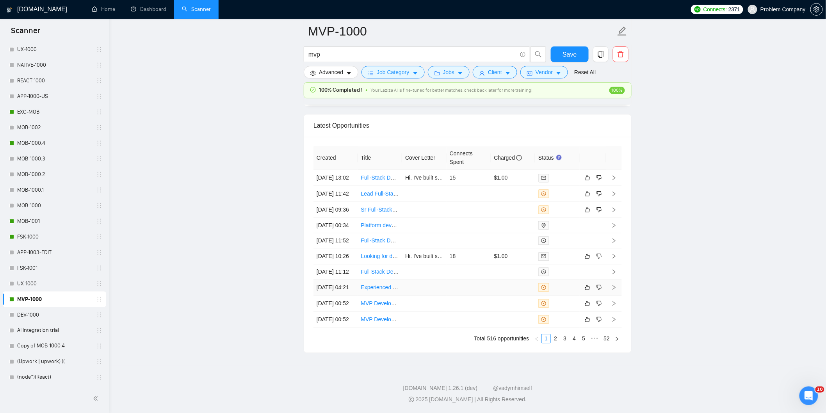
click at [352, 279] on td "[DATE] 04:21" at bounding box center [335, 287] width 44 height 16
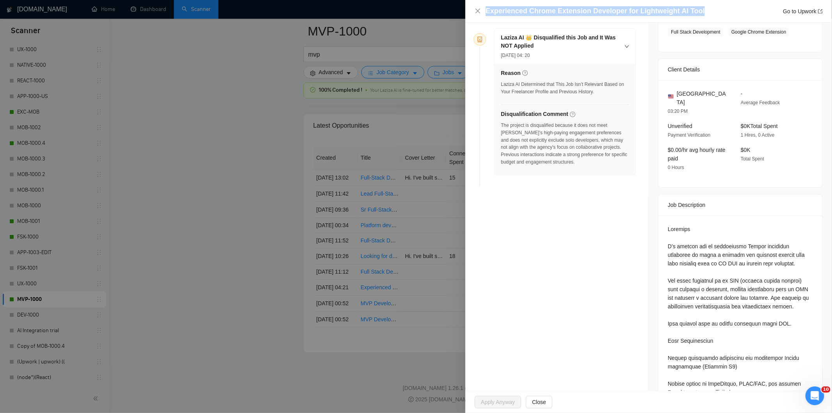
drag, startPoint x: 694, startPoint y: 12, endPoint x: 484, endPoint y: 11, distance: 209.9
click at [484, 11] on div "Experienced Chrome Extension Developer for Lightweight AI Tool Go to Upwork" at bounding box center [649, 11] width 348 height 10
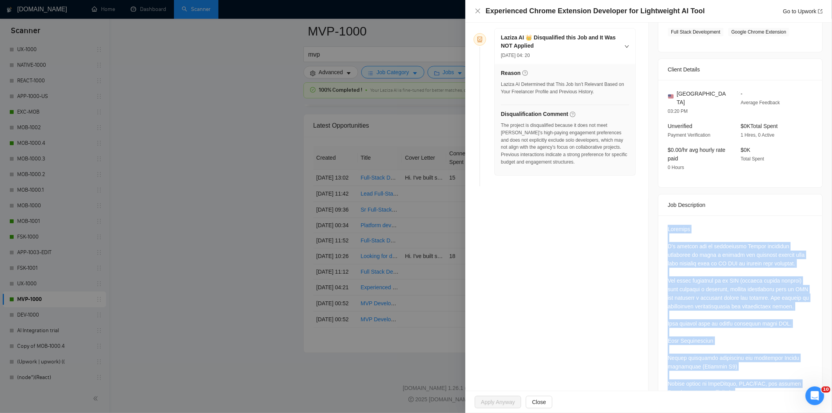
scroll to position [747, 0]
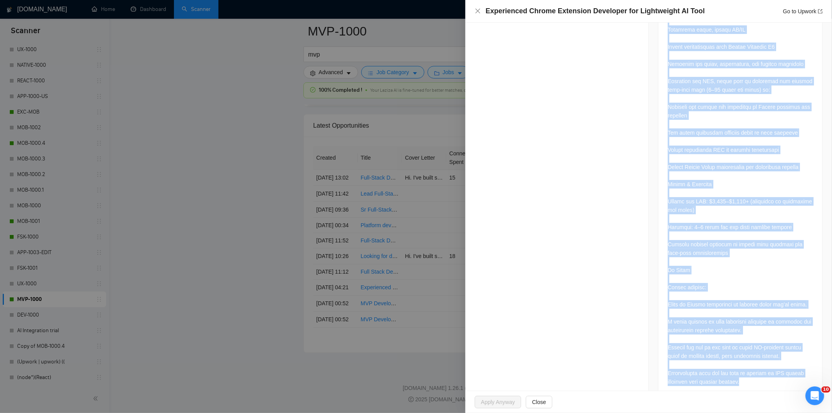
drag, startPoint x: 663, startPoint y: 218, endPoint x: 757, endPoint y: 381, distance: 188.4
click at [760, 380] on div at bounding box center [741, 1] width 164 height 794
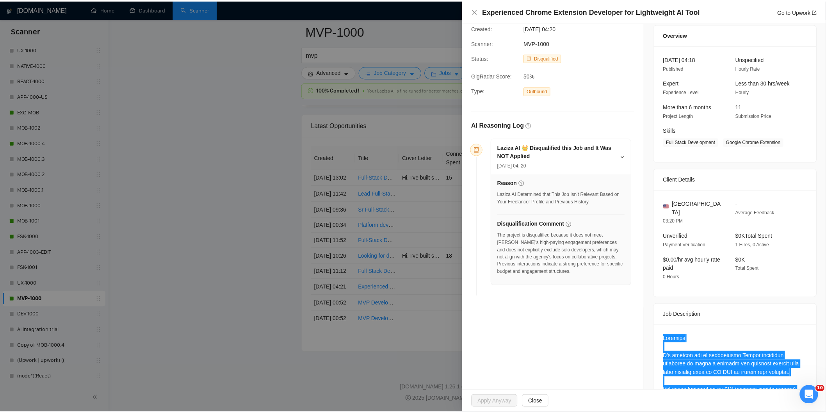
scroll to position [0, 0]
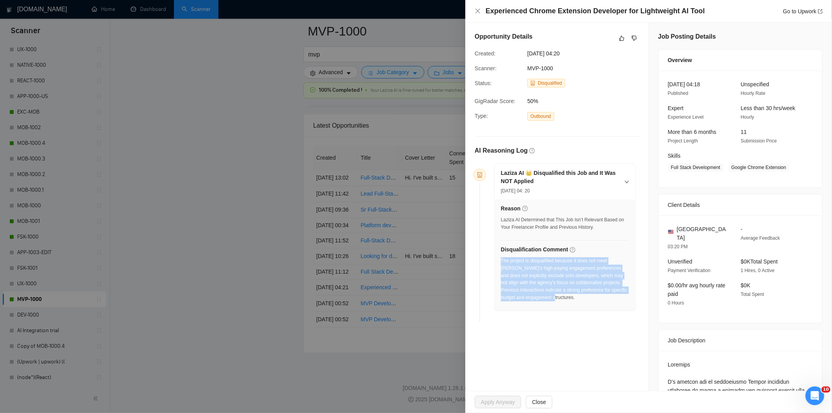
drag, startPoint x: 569, startPoint y: 296, endPoint x: 501, endPoint y: 261, distance: 75.7
click at [501, 261] on div "The project is disqualified because it does not meet [PERSON_NAME]'s high-payin…" at bounding box center [565, 279] width 128 height 44
click at [476, 12] on icon "close" at bounding box center [478, 11] width 6 height 6
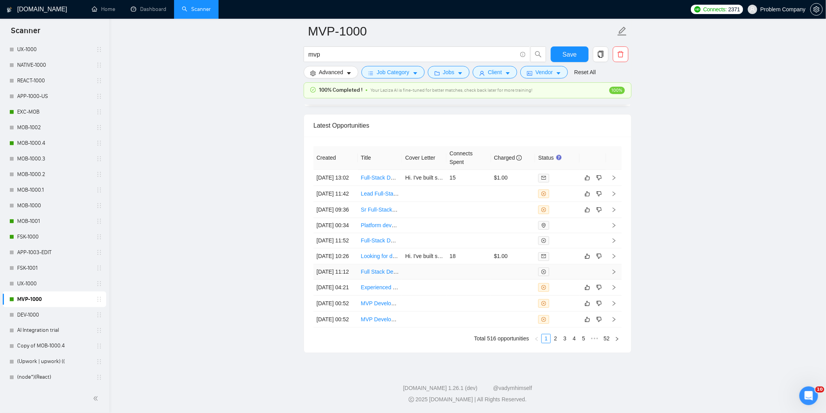
scroll to position [1909, 0]
click at [349, 264] on td "[DATE] 10:26" at bounding box center [335, 256] width 44 height 16
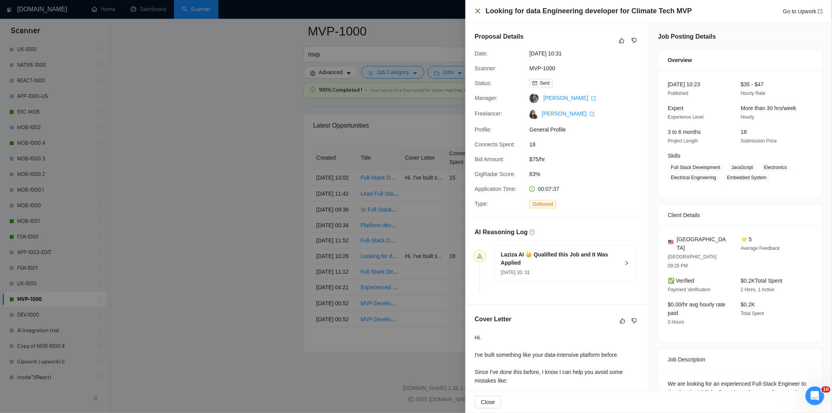
click at [478, 10] on icon "close" at bounding box center [478, 11] width 6 height 6
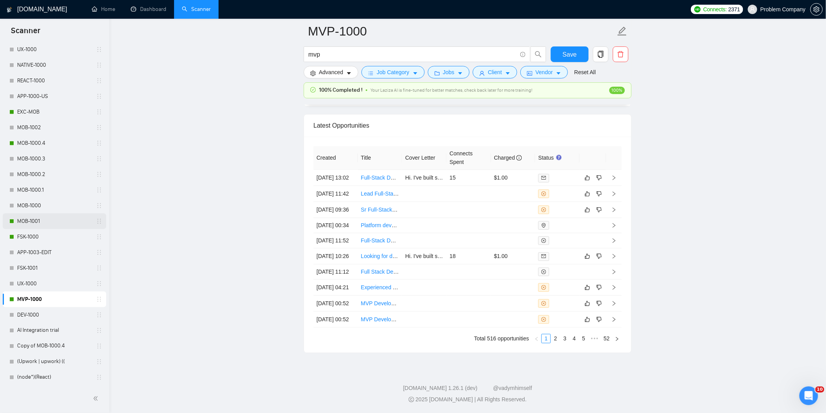
click at [33, 223] on link "MOB-1001" at bounding box center [54, 221] width 74 height 16
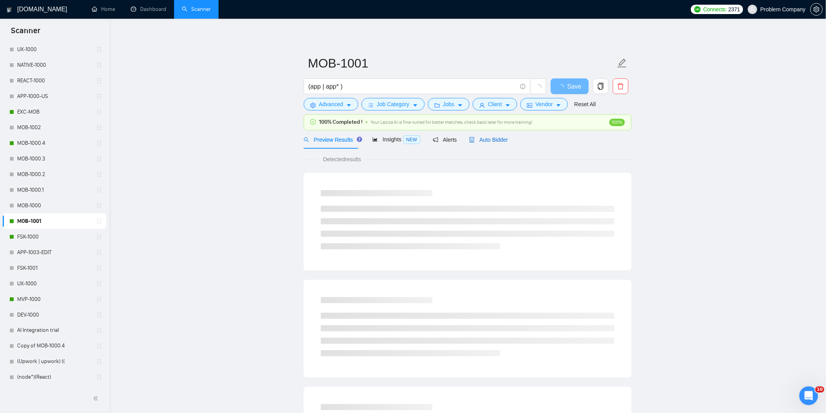
click at [494, 143] on span "Auto Bidder" at bounding box center [488, 140] width 39 height 6
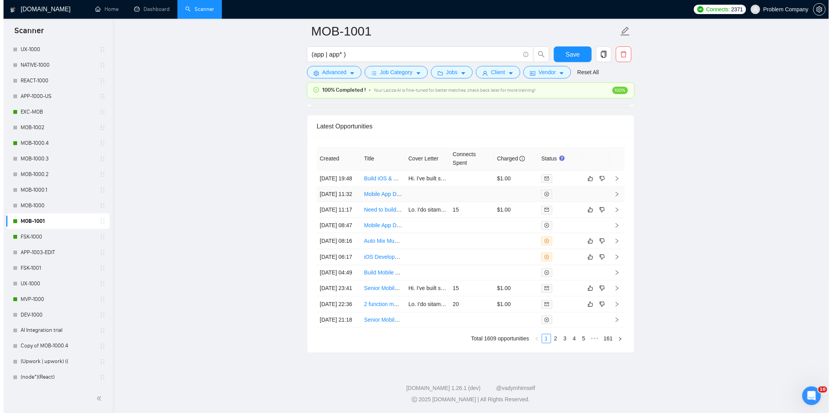
scroll to position [1934, 0]
click at [556, 343] on link "2" at bounding box center [552, 338] width 9 height 9
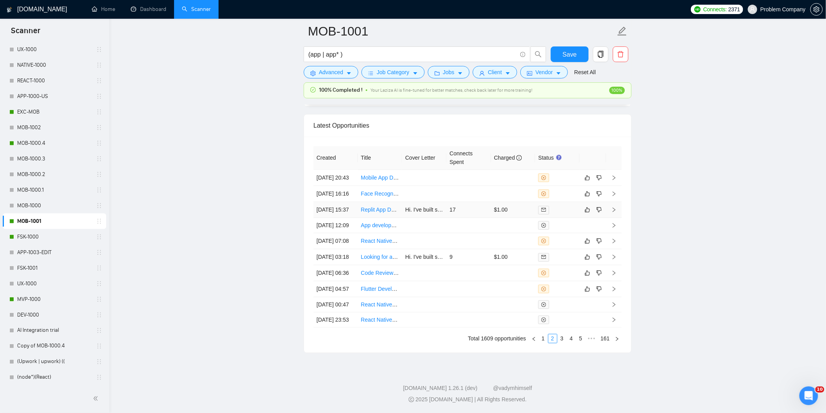
click at [350, 203] on td "[DATE] 15:37" at bounding box center [335, 210] width 44 height 16
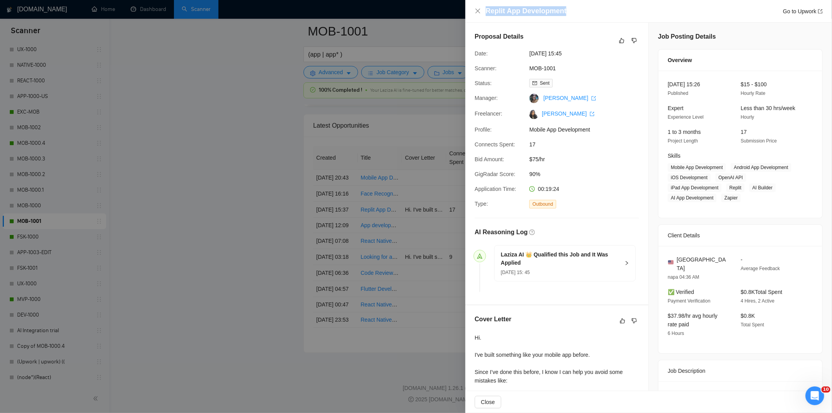
drag, startPoint x: 579, startPoint y: 9, endPoint x: 478, endPoint y: 4, distance: 100.4
click at [478, 4] on div "Replit App Development Go to Upwork" at bounding box center [649, 11] width 367 height 23
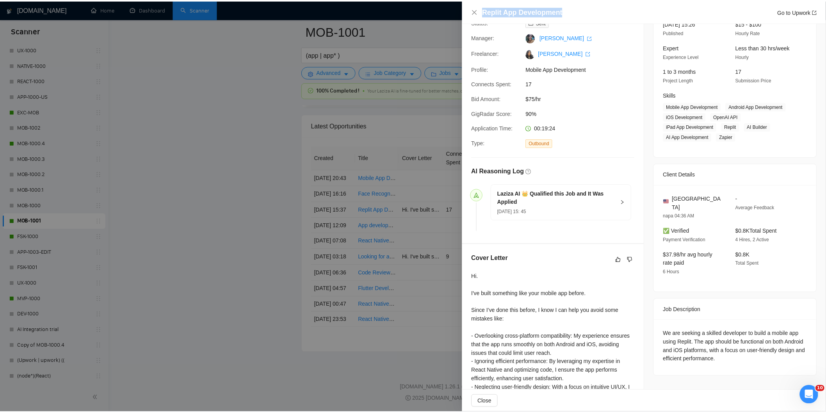
scroll to position [144, 0]
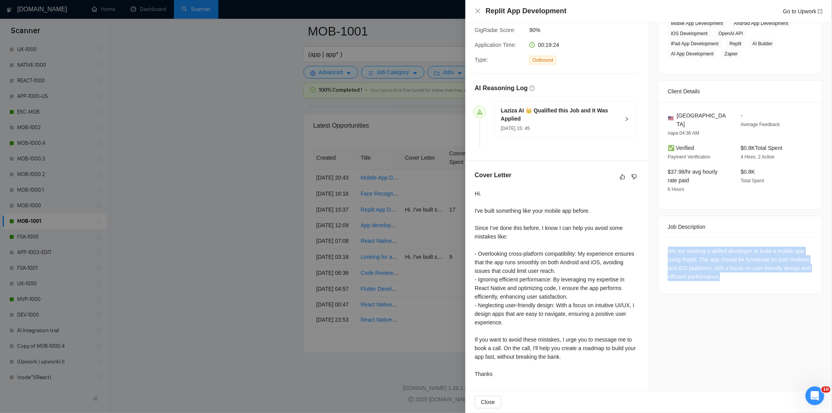
drag, startPoint x: 752, startPoint y: 270, endPoint x: 652, endPoint y: 235, distance: 105.3
click at [652, 235] on div "Job Posting Details Overview [DATE] 15:26 Published $15 - $100 Hourly Rate Expe…" at bounding box center [740, 135] width 183 height 512
drag, startPoint x: 476, startPoint y: 9, endPoint x: 473, endPoint y: 34, distance: 25.9
click at [477, 9] on icon "close" at bounding box center [478, 11] width 6 height 6
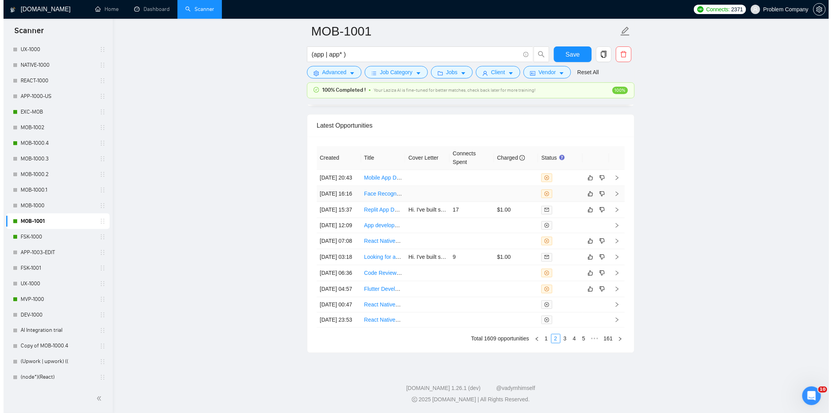
scroll to position [1890, 0]
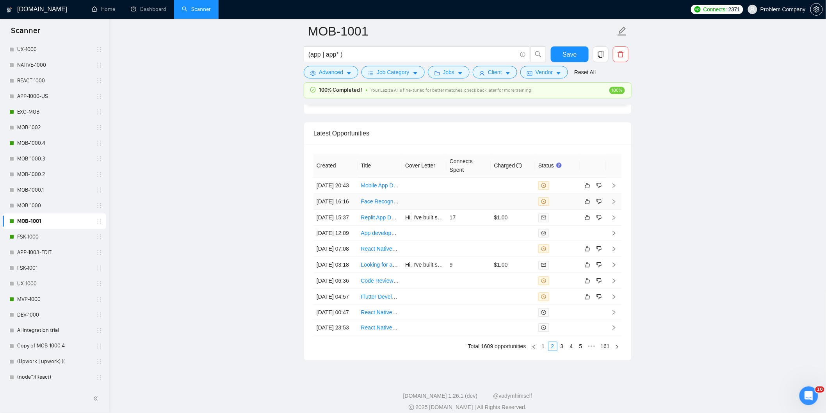
click at [346, 210] on td "[DATE] 16:16" at bounding box center [335, 202] width 44 height 16
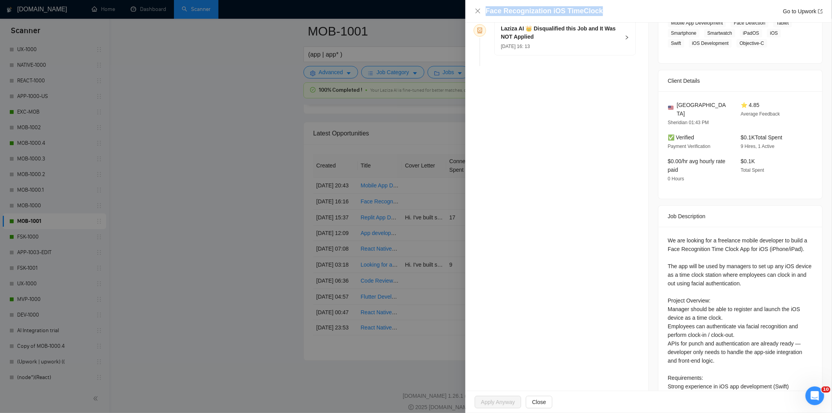
drag, startPoint x: 613, startPoint y: 8, endPoint x: 485, endPoint y: 10, distance: 128.0
click at [485, 10] on div "Face Recognization iOS TimeClock Go to Upwork" at bounding box center [649, 11] width 348 height 10
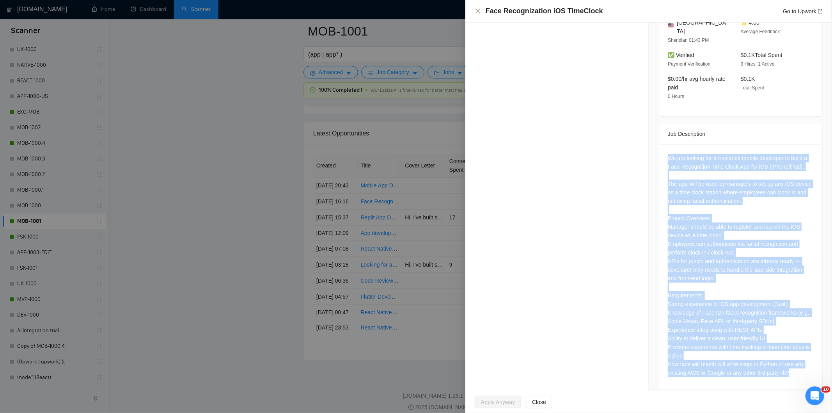
drag, startPoint x: 668, startPoint y: 155, endPoint x: 826, endPoint y: 366, distance: 263.2
click at [825, 366] on div "Opportunity Details Created: [DATE] 16:13 Scanner: MOB-1001 Status: Disqualifie…" at bounding box center [649, 207] width 367 height 368
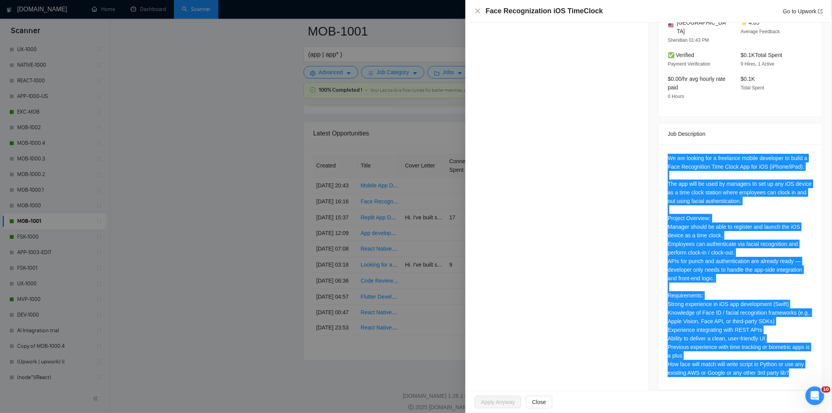
scroll to position [0, 0]
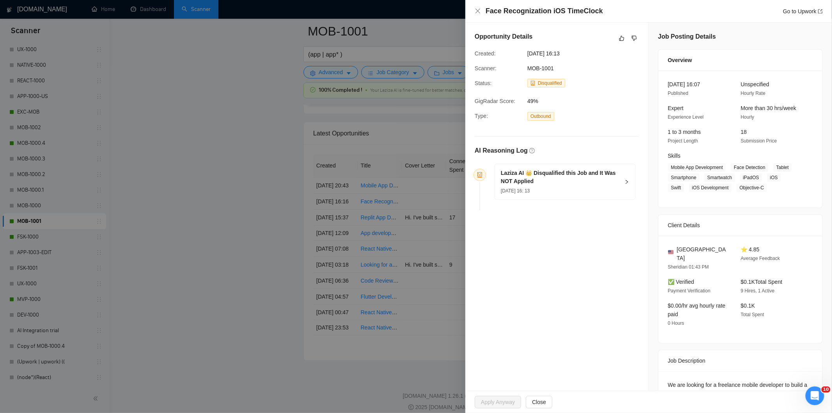
click at [572, 191] on div "[DATE] 16: 13" at bounding box center [560, 190] width 119 height 9
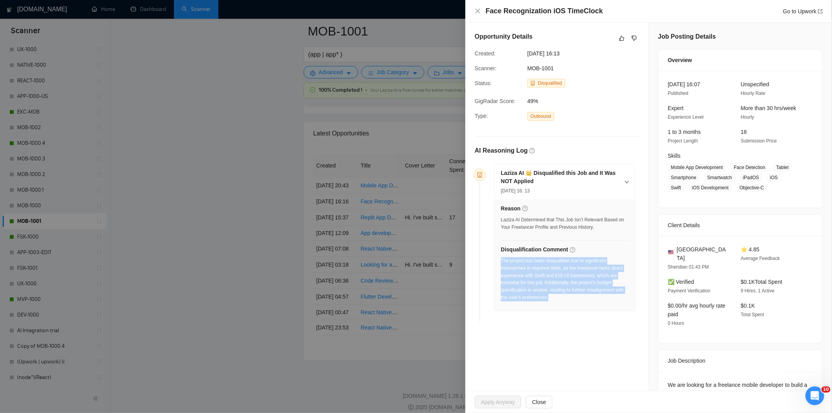
drag, startPoint x: 565, startPoint y: 306, endPoint x: 501, endPoint y: 260, distance: 78.3
click at [501, 260] on div "The project has been disqualified due to significant mismatches in required ski…" at bounding box center [565, 281] width 128 height 49
click at [478, 9] on icon "close" at bounding box center [478, 11] width 6 height 6
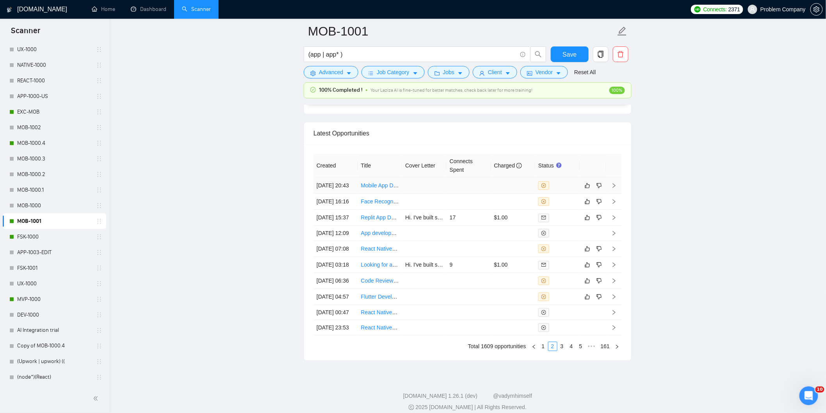
drag, startPoint x: 348, startPoint y: 197, endPoint x: 380, endPoint y: 164, distance: 46.1
click at [348, 194] on td "[DATE] 20:43" at bounding box center [335, 186] width 44 height 16
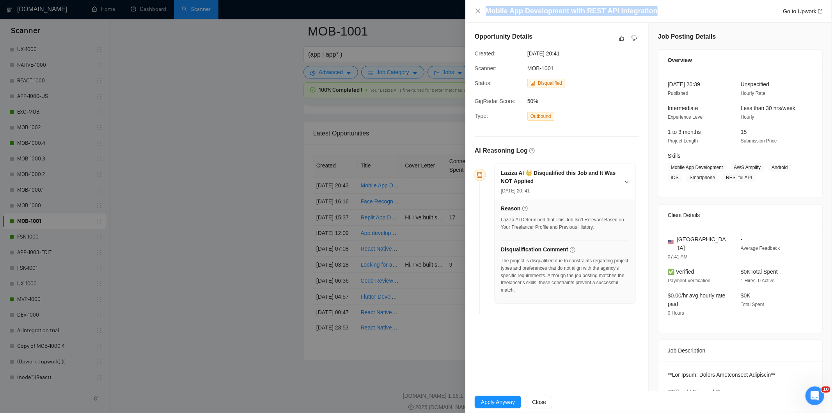
drag, startPoint x: 665, startPoint y: 12, endPoint x: 482, endPoint y: 14, distance: 183.0
click at [482, 14] on div "Mobile App Development with REST API Integration Go to Upwork" at bounding box center [649, 11] width 348 height 10
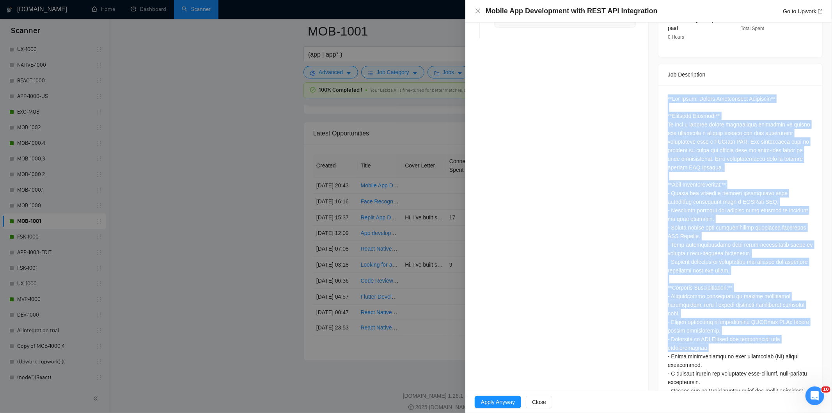
scroll to position [328, 0]
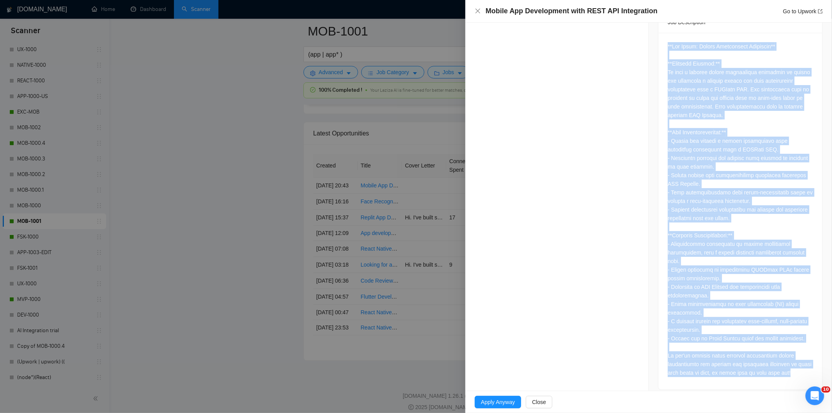
drag, startPoint x: 664, startPoint y: 189, endPoint x: 802, endPoint y: 367, distance: 225.3
click at [802, 367] on div at bounding box center [741, 211] width 164 height 357
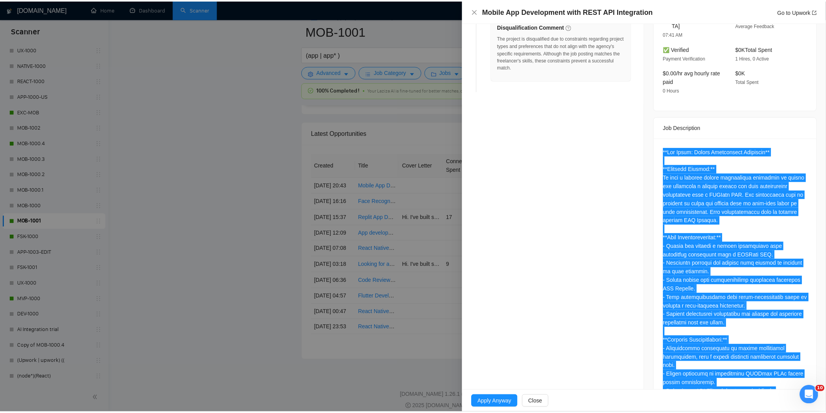
scroll to position [68, 0]
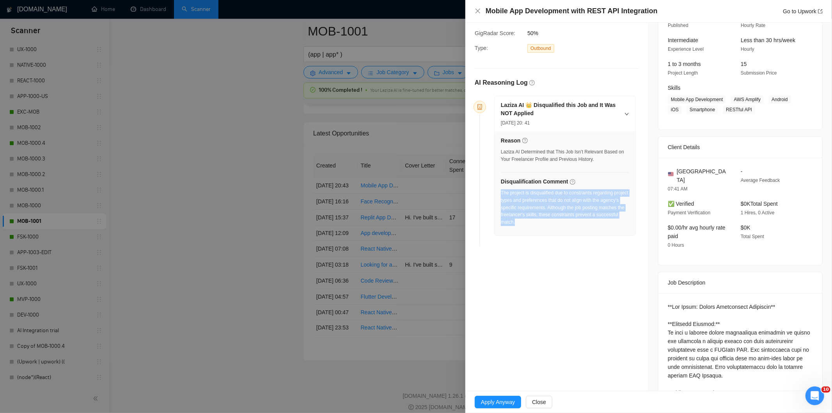
drag, startPoint x: 558, startPoint y: 228, endPoint x: 501, endPoint y: 195, distance: 66.1
click at [501, 195] on div "The project is disqualified due to constraints regarding project types and pref…" at bounding box center [565, 209] width 128 height 41
click at [479, 10] on icon "close" at bounding box center [478, 11] width 6 height 6
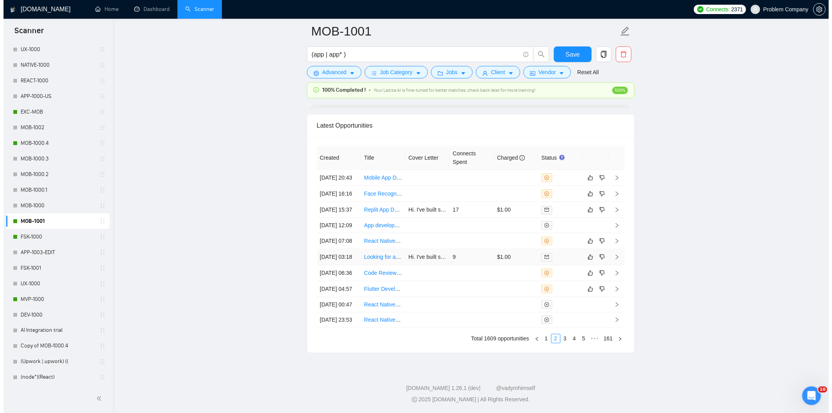
scroll to position [1985, 0]
click at [544, 340] on link "1" at bounding box center [543, 338] width 9 height 9
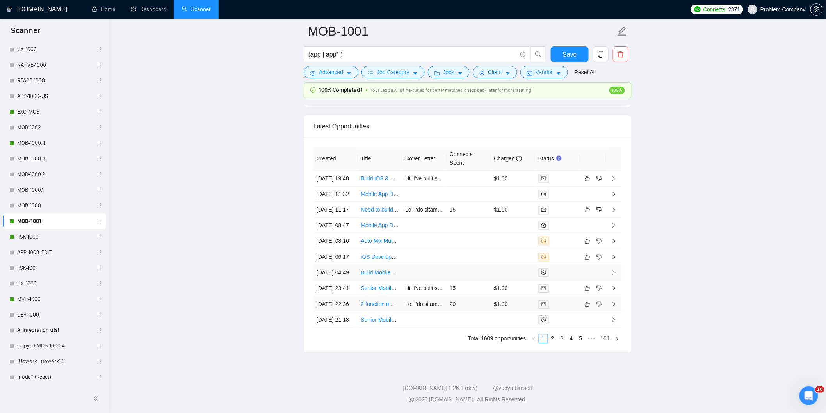
drag, startPoint x: 352, startPoint y: 293, endPoint x: 538, endPoint y: 244, distance: 192.1
click at [352, 296] on td "[DATE] 22:36" at bounding box center [335, 304] width 44 height 16
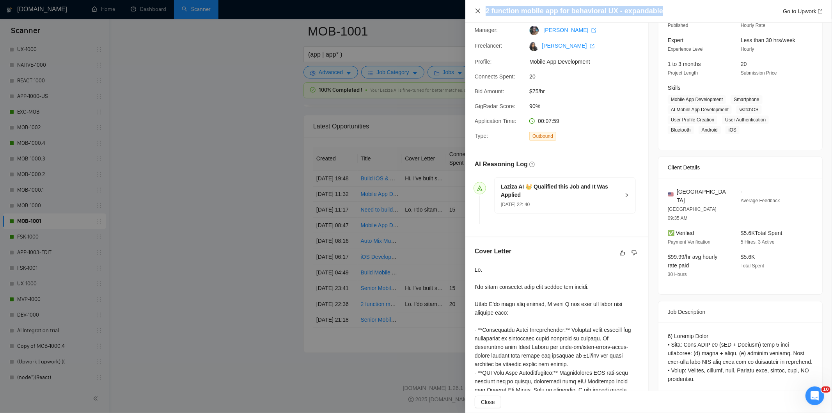
drag, startPoint x: 670, startPoint y: 12, endPoint x: 480, endPoint y: 8, distance: 190.5
click at [480, 8] on div "2 function mobile app for behavioral UX - expandable Go to Upwork" at bounding box center [649, 11] width 348 height 10
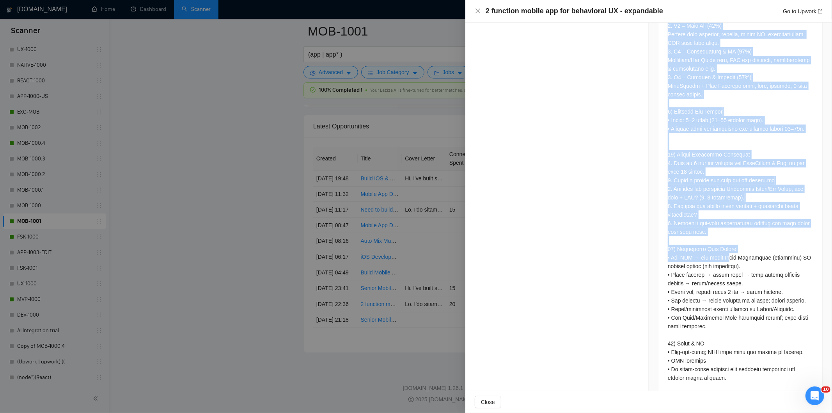
scroll to position [1077, 0]
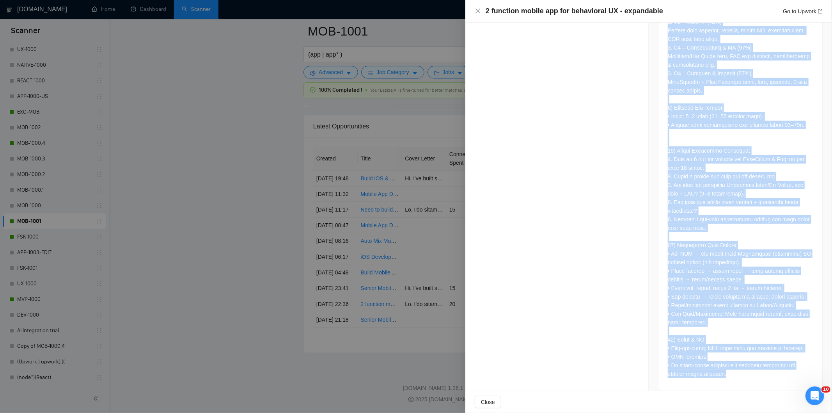
drag, startPoint x: 663, startPoint y: 135, endPoint x: 746, endPoint y: 367, distance: 245.9
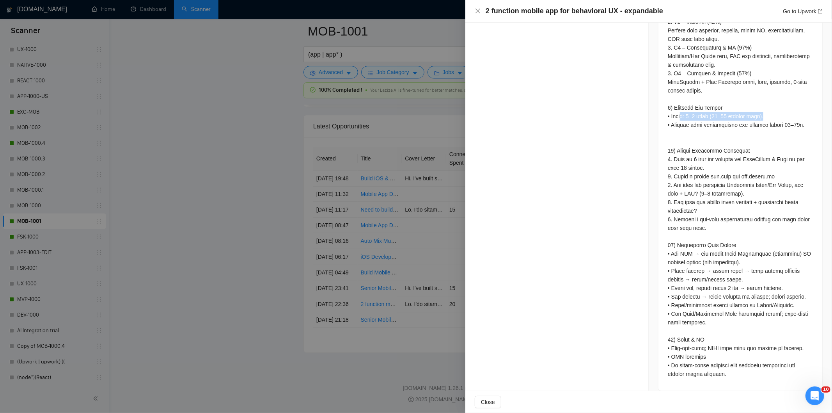
drag, startPoint x: 777, startPoint y: 107, endPoint x: 678, endPoint y: 111, distance: 99.6
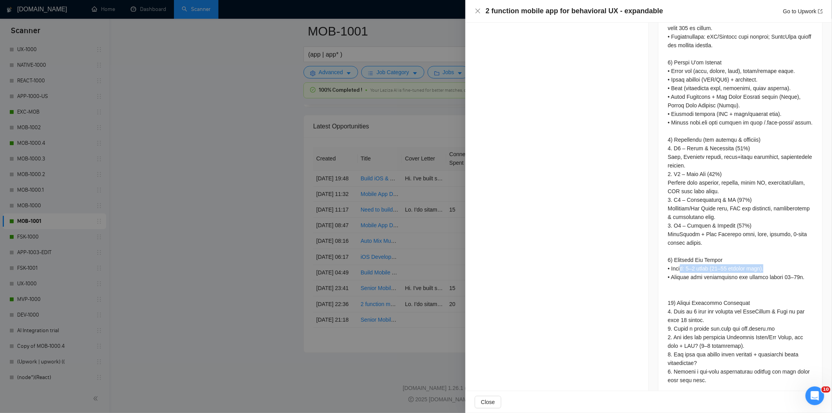
scroll to position [947, 0]
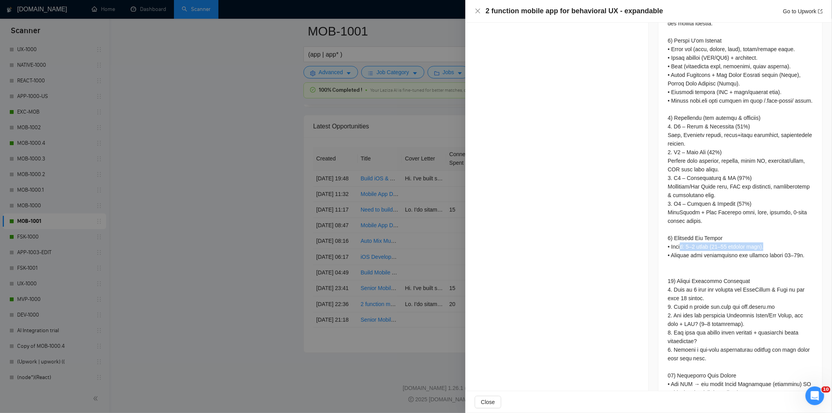
drag, startPoint x: 702, startPoint y: 236, endPoint x: 790, endPoint y: 250, distance: 89.2
drag, startPoint x: 477, startPoint y: 11, endPoint x: 489, endPoint y: 148, distance: 137.5
click at [478, 11] on icon "close" at bounding box center [478, 11] width 5 height 5
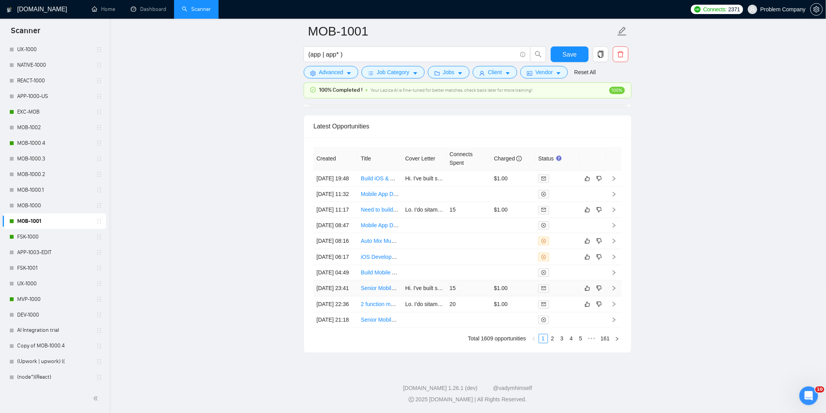
click at [345, 280] on td "[DATE] 23:41" at bounding box center [335, 288] width 44 height 16
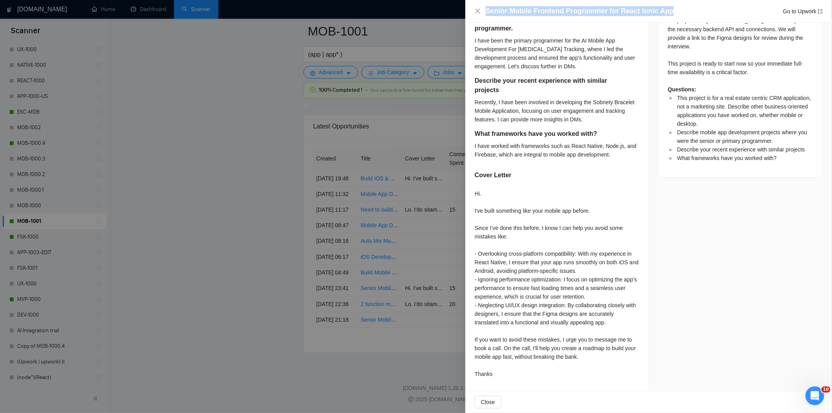
drag, startPoint x: 678, startPoint y: 13, endPoint x: 481, endPoint y: 13, distance: 196.7
click at [481, 13] on div "Senior Mobile Frontend Programmer for React Ionic App Go to Upwork" at bounding box center [649, 11] width 348 height 10
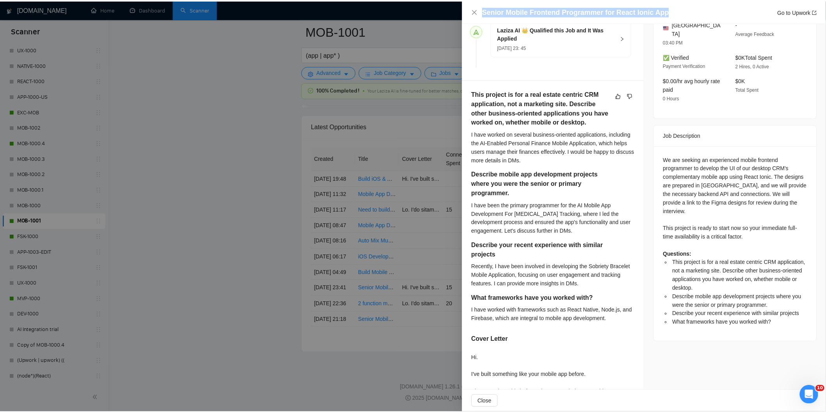
scroll to position [217, 0]
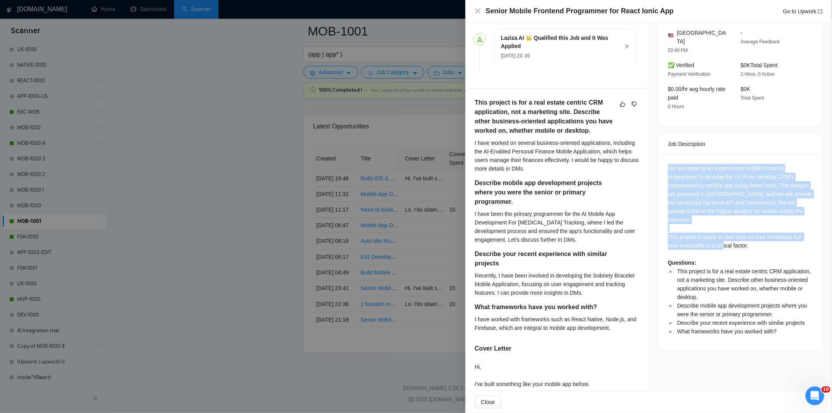
drag, startPoint x: 664, startPoint y: 161, endPoint x: 778, endPoint y: 232, distance: 135.1
click at [778, 232] on div "We are seeking an experienced mobile frontend programmer to develop the UI of o…" at bounding box center [741, 253] width 164 height 196
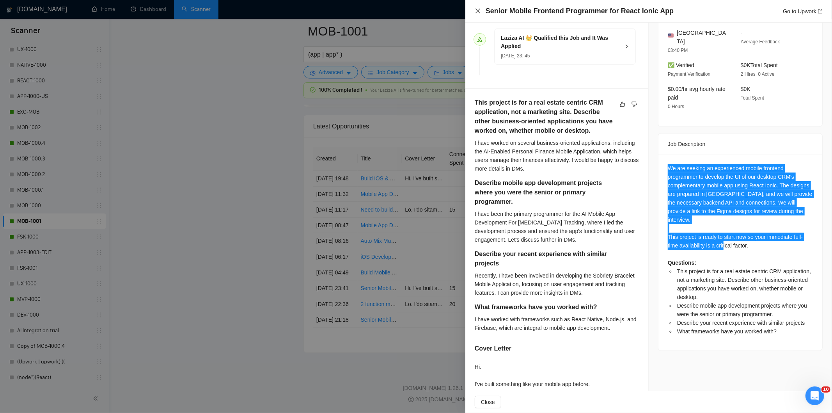
click at [479, 13] on icon "close" at bounding box center [478, 11] width 6 height 6
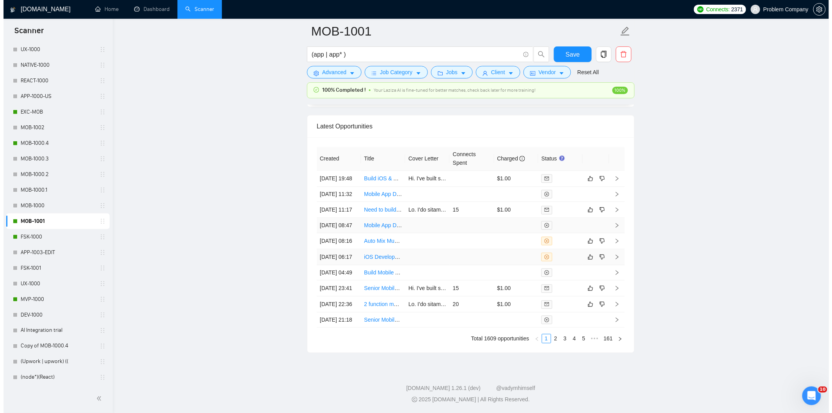
scroll to position [1898, 0]
click at [347, 218] on td "[DATE] 11:17" at bounding box center [335, 210] width 44 height 16
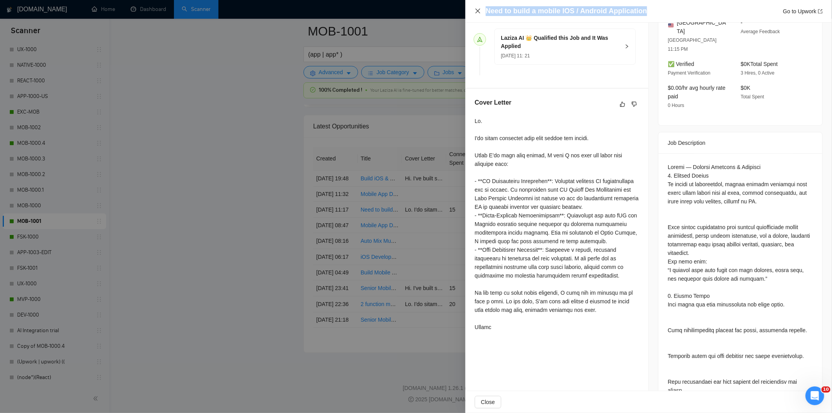
drag, startPoint x: 652, startPoint y: 9, endPoint x: 480, endPoint y: 8, distance: 171.3
click at [480, 8] on div "Need to build a mobile IOS / Android Application Go to Upwork" at bounding box center [649, 11] width 348 height 10
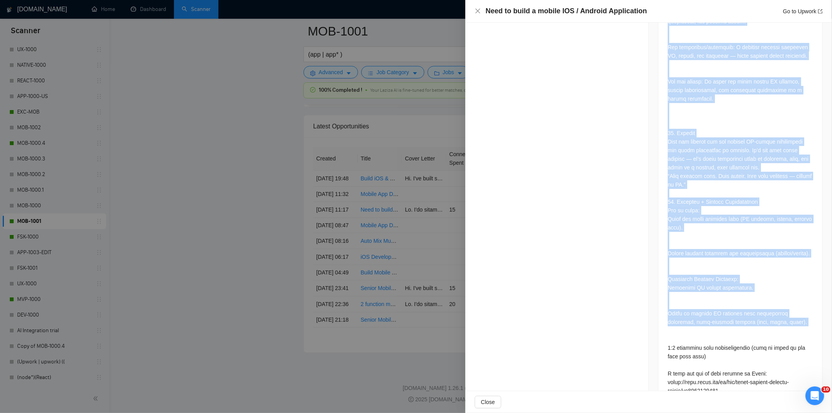
scroll to position [2961, 0]
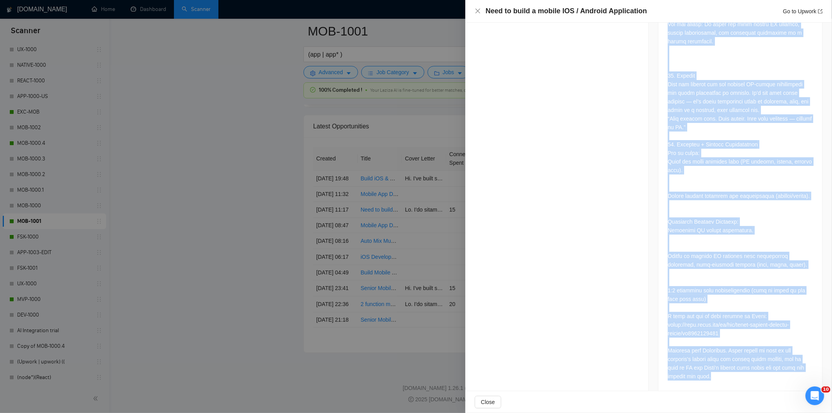
drag, startPoint x: 658, startPoint y: 147, endPoint x: 773, endPoint y: 368, distance: 249.6
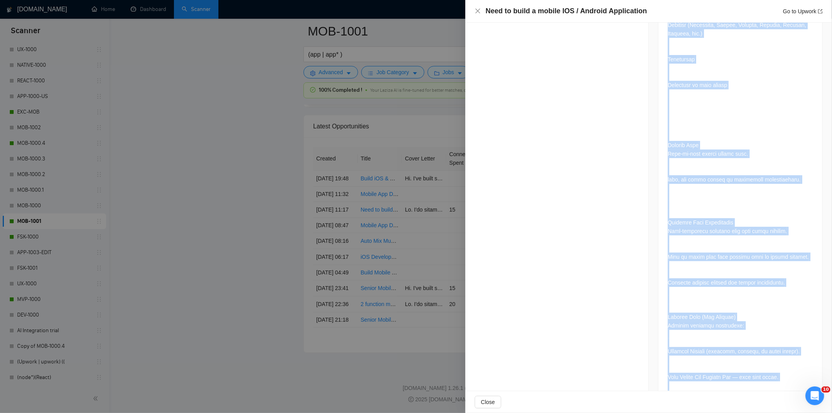
scroll to position [836, 0]
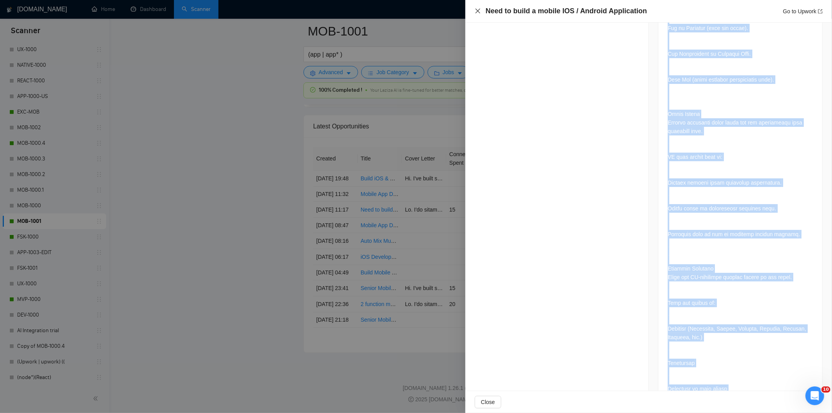
click at [478, 14] on icon "close" at bounding box center [478, 11] width 6 height 6
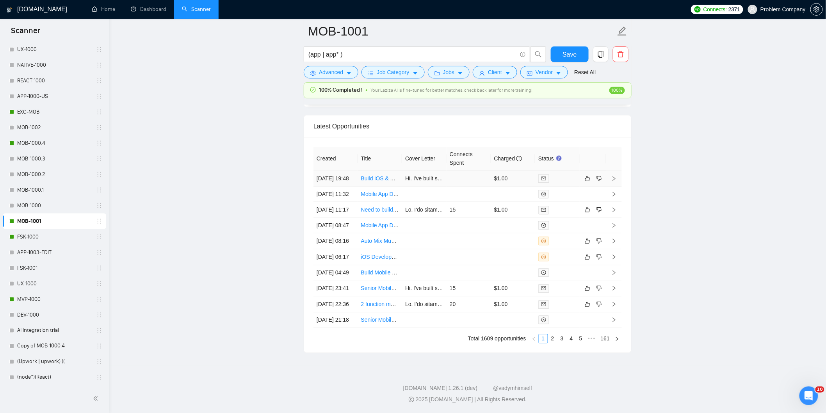
click at [346, 187] on td "[DATE] 19:48" at bounding box center [335, 179] width 44 height 16
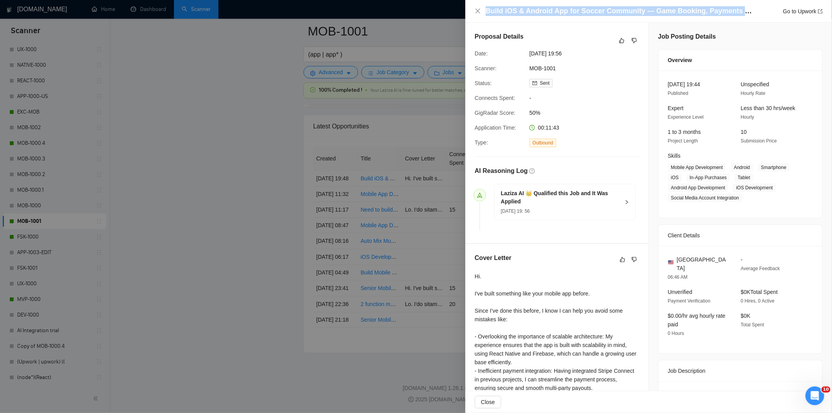
drag, startPoint x: 732, startPoint y: 14, endPoint x: 474, endPoint y: 13, distance: 258.3
click at [474, 13] on div "Build iOS & Android App for Soccer Community — Game Booking, Payments & Host Li…" at bounding box center [649, 11] width 367 height 23
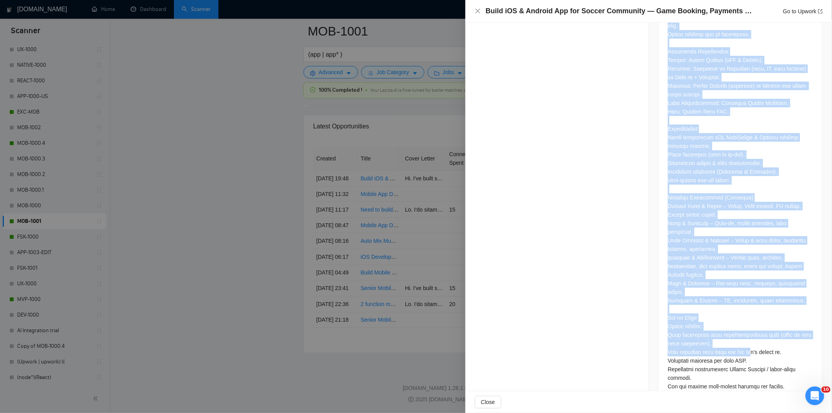
scroll to position [1223, 0]
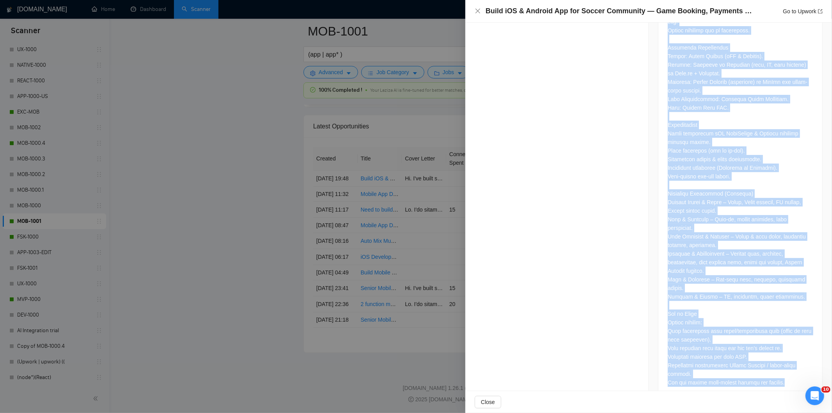
drag, startPoint x: 663, startPoint y: 169, endPoint x: 797, endPoint y: 365, distance: 237.9
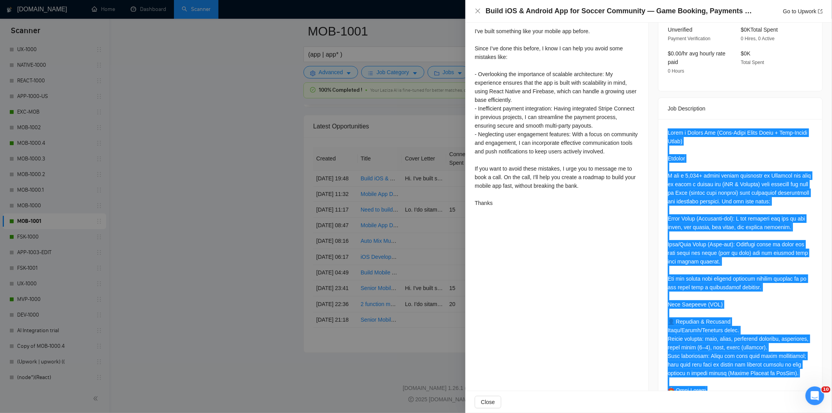
scroll to position [269, 0]
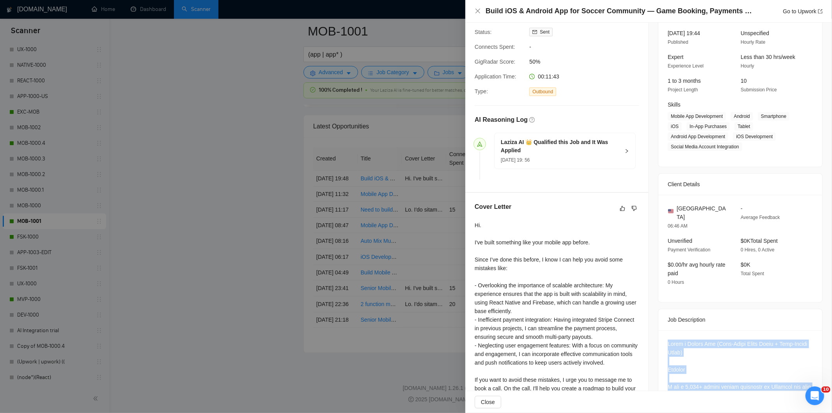
scroll to position [0, 0]
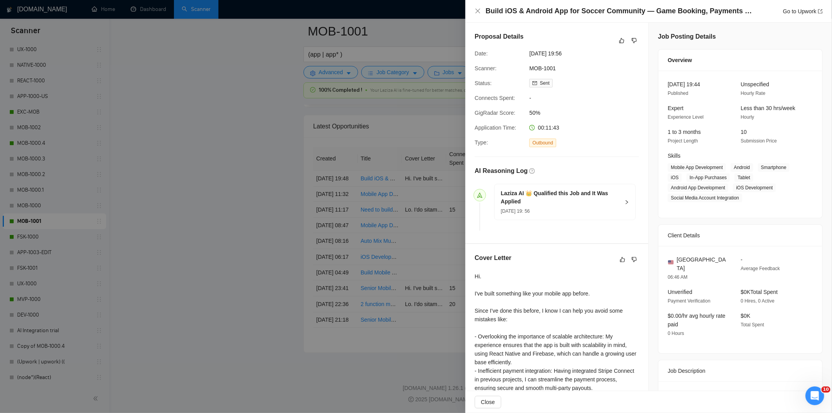
drag, startPoint x: 584, startPoint y: 55, endPoint x: 525, endPoint y: 52, distance: 58.6
click at [526, 52] on div "[DATE] 19:56" at bounding box center [567, 53] width 82 height 9
drag, startPoint x: 478, startPoint y: 12, endPoint x: 388, endPoint y: 315, distance: 315.6
click at [478, 12] on icon "close" at bounding box center [478, 11] width 6 height 6
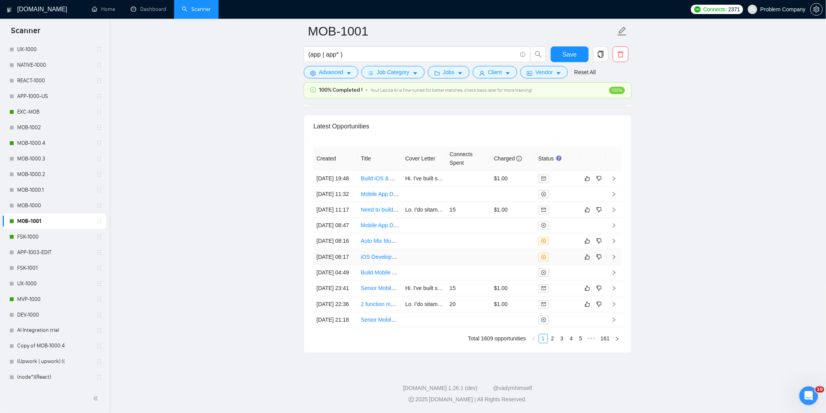
click at [349, 265] on td "[DATE] 06:17" at bounding box center [335, 257] width 44 height 16
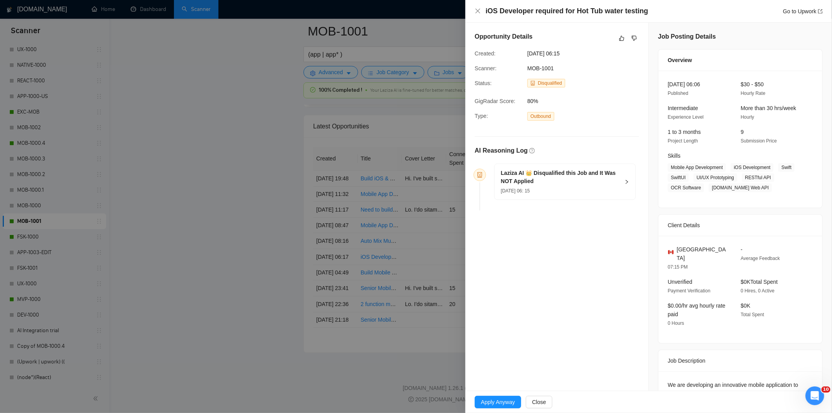
drag, startPoint x: 657, startPoint y: 16, endPoint x: 480, endPoint y: 17, distance: 177.2
click at [480, 17] on div "iOS Developer required for Hot Tub water testing Go to Upwork" at bounding box center [649, 11] width 367 height 23
click at [642, 6] on div "iOS Developer required for Hot Tub water testing Go to Upwork" at bounding box center [654, 11] width 337 height 10
drag, startPoint x: 645, startPoint y: 11, endPoint x: 466, endPoint y: 9, distance: 179.5
click at [466, 9] on div "iOS Developer required for Hot Tub water testing Go to Upwork" at bounding box center [649, 11] width 367 height 23
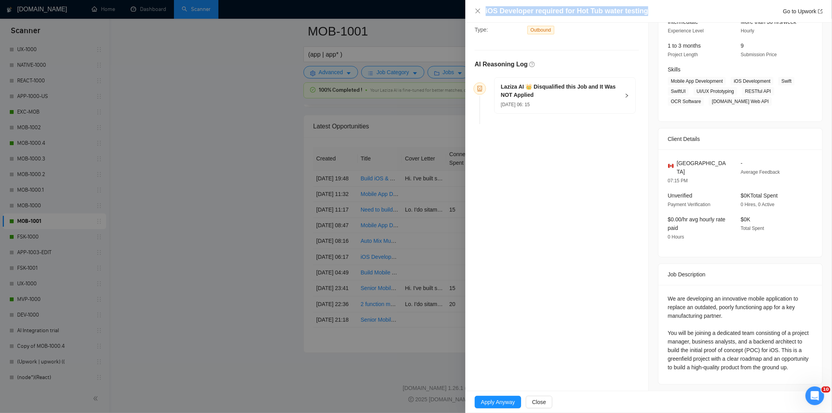
scroll to position [89, 0]
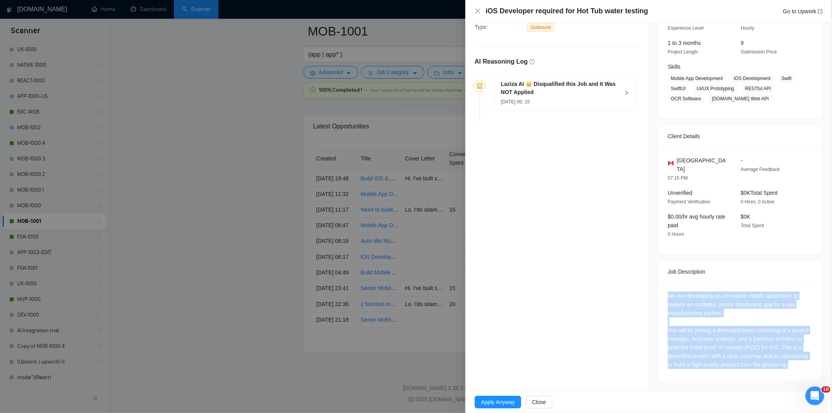
drag, startPoint x: 657, startPoint y: 283, endPoint x: 736, endPoint y: 380, distance: 125.1
click at [736, 380] on div "We are developing an innovative mobile application to replace an outdated, poor…" at bounding box center [741, 331] width 164 height 99
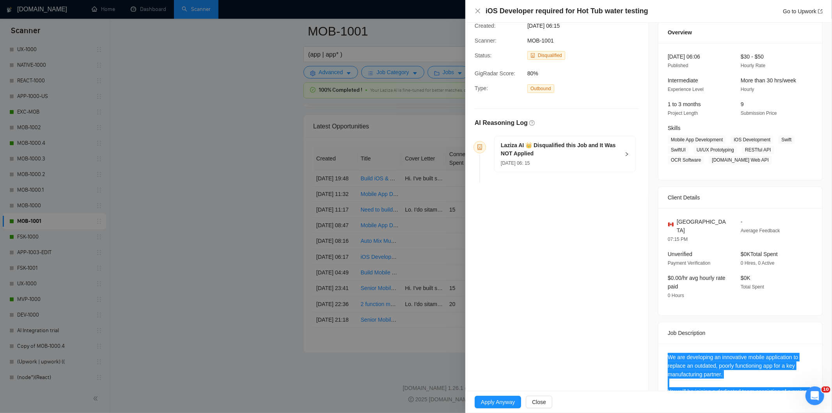
scroll to position [0, 0]
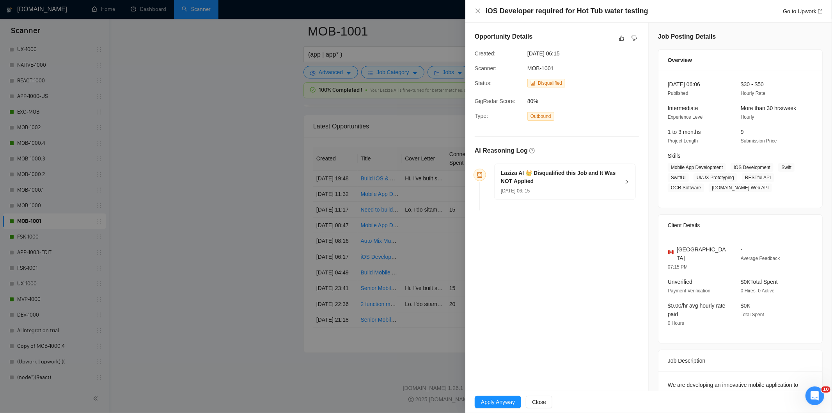
click at [599, 183] on h5 "Laziza AI 👑 Disqualified this Job and It Was NOT Applied" at bounding box center [560, 177] width 119 height 16
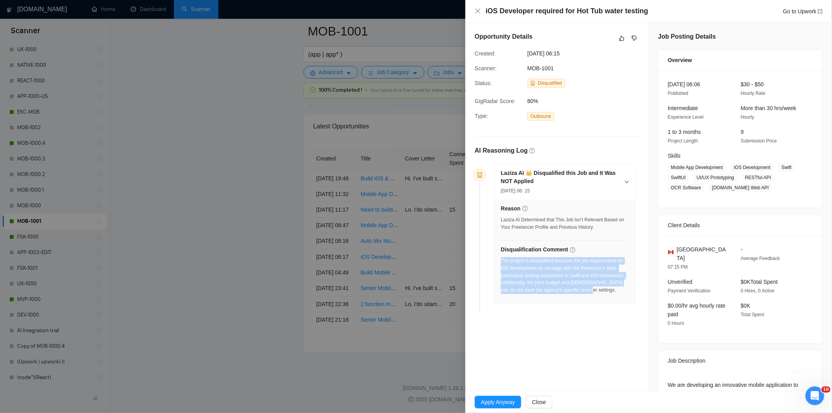
drag, startPoint x: 597, startPoint y: 299, endPoint x: 501, endPoint y: 262, distance: 102.7
click at [501, 262] on div "Reason Laziza AI Determined that This Job Isn’t Relevant Based on Your Freelanc…" at bounding box center [565, 251] width 141 height 104
drag, startPoint x: 477, startPoint y: 10, endPoint x: 501, endPoint y: 19, distance: 25.7
click at [477, 10] on icon "close" at bounding box center [478, 11] width 5 height 5
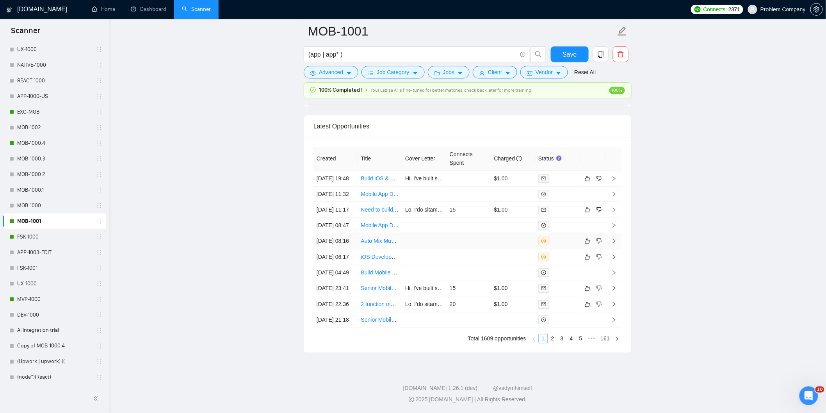
click at [337, 249] on td "[DATE] 08:16" at bounding box center [335, 241] width 44 height 16
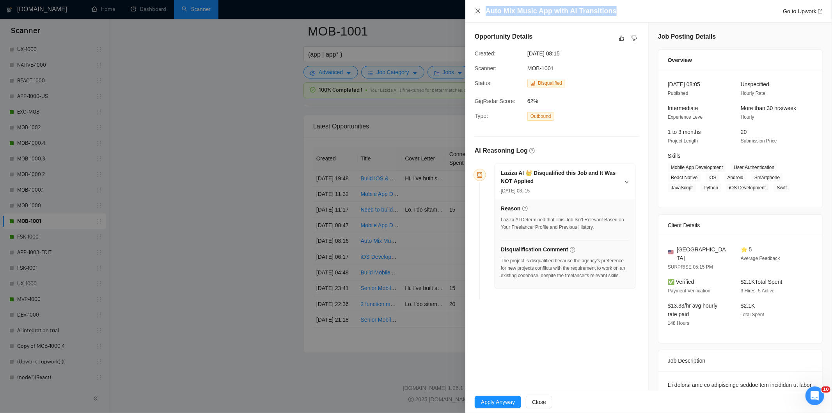
drag, startPoint x: 642, startPoint y: 12, endPoint x: 477, endPoint y: 12, distance: 164.3
click at [477, 12] on div "Auto Mix Music App with AI Transitions Go to Upwork" at bounding box center [649, 11] width 348 height 10
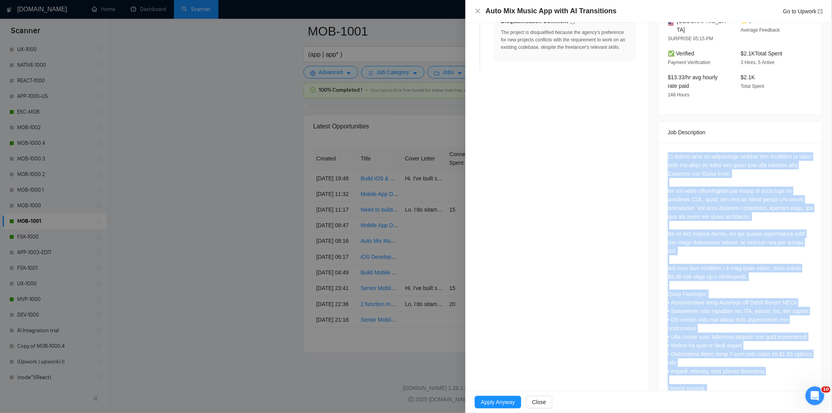
scroll to position [398, 0]
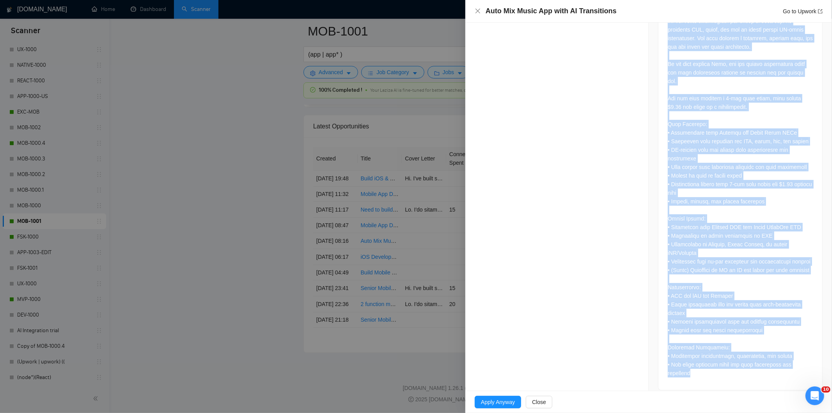
drag, startPoint x: 662, startPoint y: 202, endPoint x: 809, endPoint y: 366, distance: 220.0
click at [809, 366] on div at bounding box center [741, 181] width 164 height 417
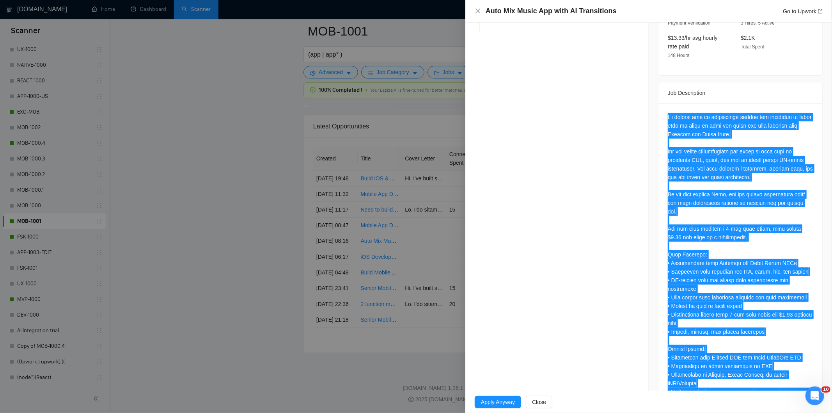
scroll to position [138, 0]
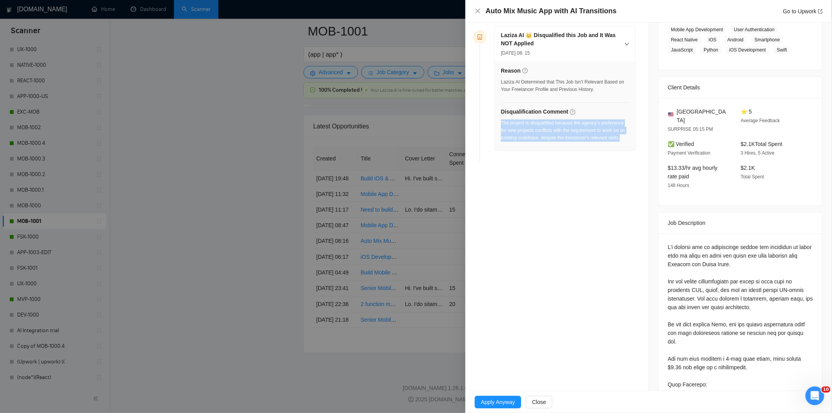
drag, startPoint x: 627, startPoint y: 139, endPoint x: 501, endPoint y: 126, distance: 126.7
click at [501, 126] on div "Reason Laziza AI Determined that This Job Isn’t Relevant Based on Your Freelanc…" at bounding box center [565, 106] width 141 height 89
